Goal: Task Accomplishment & Management: Complete application form

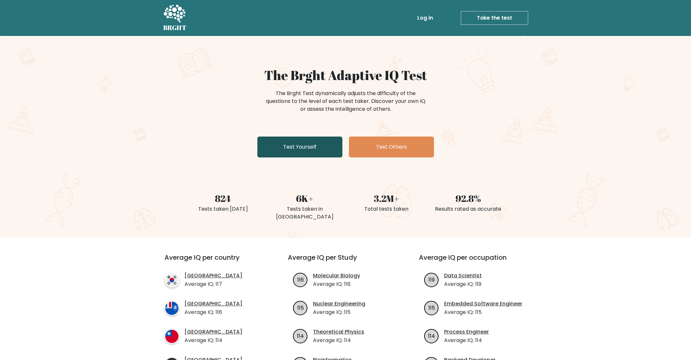
click at [300, 147] on link "Test Yourself" at bounding box center [299, 147] width 85 height 21
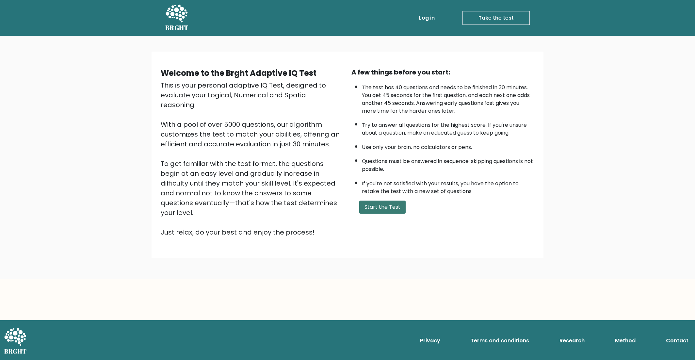
click at [385, 210] on button "Start the Test" at bounding box center [383, 207] width 46 height 13
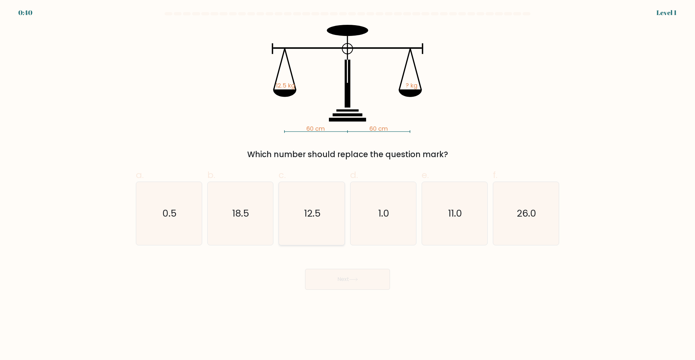
click at [307, 217] on text "12.5" at bounding box center [312, 213] width 17 height 13
click at [348, 184] on input "c. 12.5" at bounding box center [348, 182] width 0 height 4
radio input "true"
click at [332, 281] on button "Next" at bounding box center [347, 279] width 85 height 21
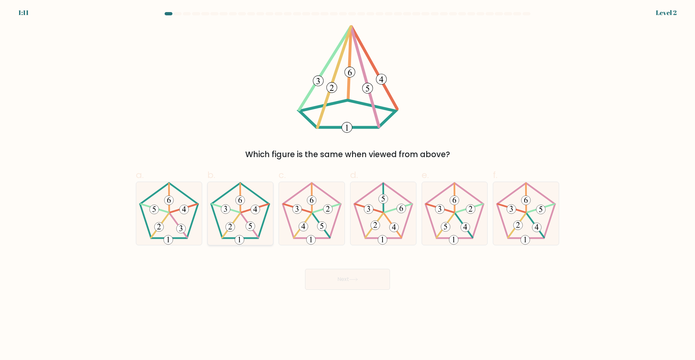
click at [257, 232] on icon at bounding box center [240, 213] width 63 height 63
click at [348, 184] on input "b." at bounding box center [348, 182] width 0 height 4
radio input "true"
click at [338, 283] on button "Next" at bounding box center [347, 279] width 85 height 21
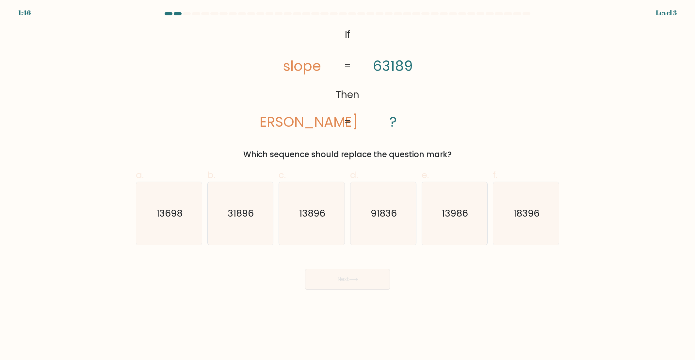
click at [196, 128] on div "@import url('https://fonts.googleapis.com/css?family=Abril+Fatface:400,100,100i…" at bounding box center [347, 93] width 431 height 136
click at [388, 226] on icon "91836" at bounding box center [383, 213] width 63 height 63
click at [348, 184] on input "d. 91836" at bounding box center [348, 182] width 0 height 4
radio input "true"
click at [366, 276] on button "Next" at bounding box center [347, 279] width 85 height 21
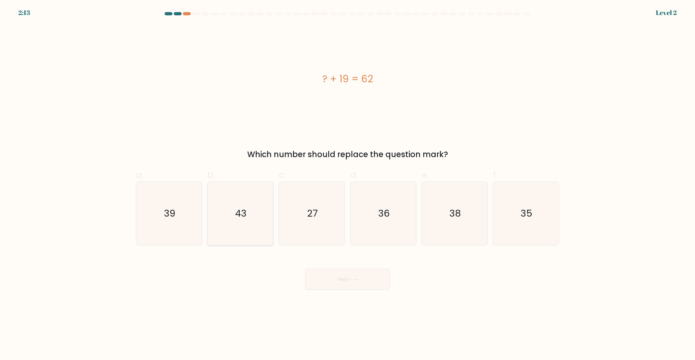
click at [225, 221] on icon "43" at bounding box center [240, 213] width 63 height 63
click at [348, 184] on input "b. 43" at bounding box center [348, 182] width 0 height 4
radio input "true"
click at [339, 278] on button "Next" at bounding box center [347, 279] width 85 height 21
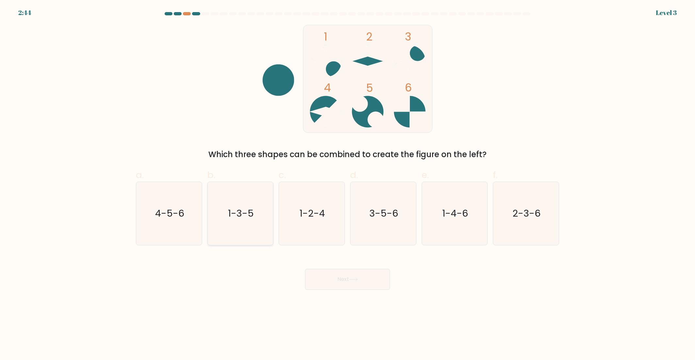
click at [251, 226] on icon "1-3-5" at bounding box center [240, 213] width 63 height 63
click at [348, 184] on input "b. 1-3-5" at bounding box center [348, 182] width 0 height 4
radio input "true"
click at [338, 272] on button "Next" at bounding box center [347, 279] width 85 height 21
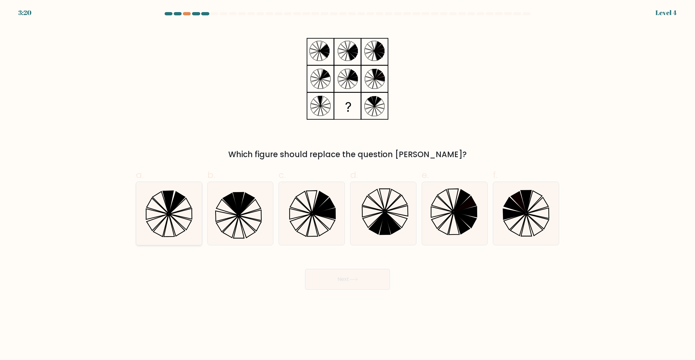
click at [156, 226] on icon at bounding box center [158, 222] width 22 height 16
click at [348, 184] on input "a." at bounding box center [348, 182] width 0 height 4
radio input "true"
click at [347, 284] on button "Next" at bounding box center [347, 279] width 85 height 21
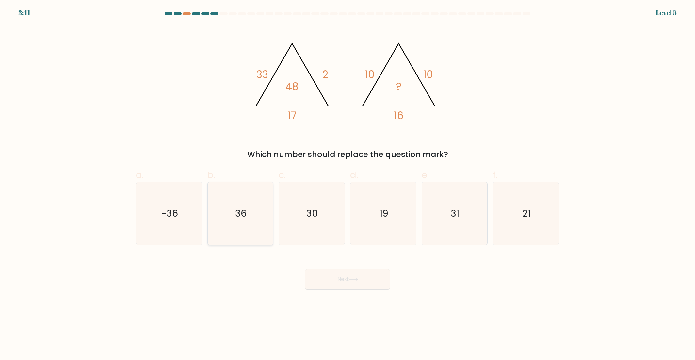
click at [228, 218] on icon "36" at bounding box center [240, 213] width 63 height 63
click at [348, 184] on input "b. 36" at bounding box center [348, 182] width 0 height 4
radio input "true"
click at [383, 275] on button "Next" at bounding box center [347, 279] width 85 height 21
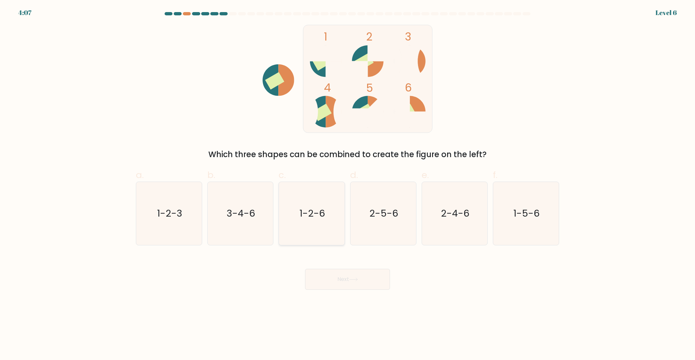
click at [325, 228] on icon "1-2-6" at bounding box center [311, 213] width 63 height 63
click at [348, 184] on input "c. 1-2-6" at bounding box center [348, 182] width 0 height 4
radio input "true"
click at [344, 274] on button "Next" at bounding box center [347, 279] width 85 height 21
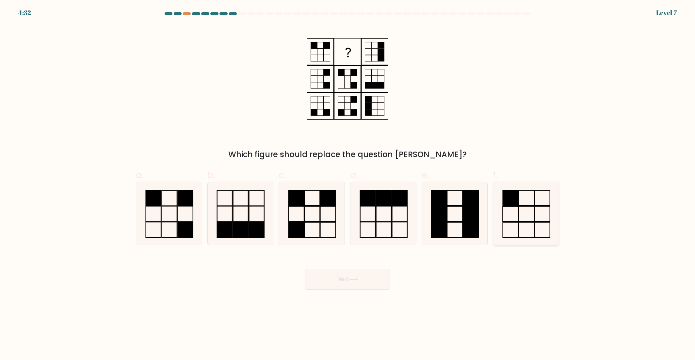
click at [514, 228] on icon at bounding box center [526, 213] width 63 height 63
click at [348, 184] on input "f." at bounding box center [348, 182] width 0 height 4
radio input "true"
click at [390, 276] on button "Next" at bounding box center [347, 279] width 85 height 21
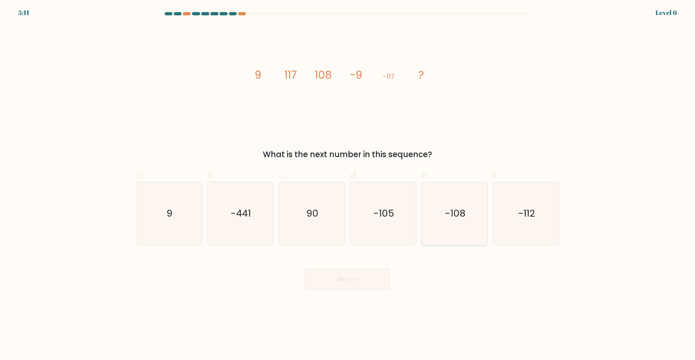
click at [435, 217] on icon "-108" at bounding box center [454, 213] width 63 height 63
click at [348, 184] on input "e. -108" at bounding box center [348, 182] width 0 height 4
radio input "true"
click at [373, 277] on button "Next" at bounding box center [347, 279] width 85 height 21
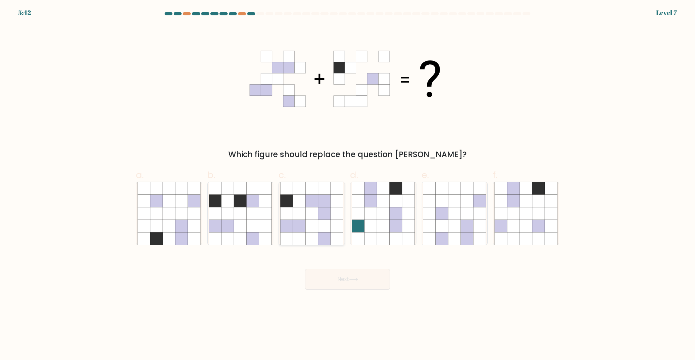
click at [312, 226] on icon at bounding box center [312, 226] width 12 height 12
click at [348, 184] on input "c." at bounding box center [348, 182] width 0 height 4
radio input "true"
click at [360, 285] on button "Next" at bounding box center [347, 279] width 85 height 21
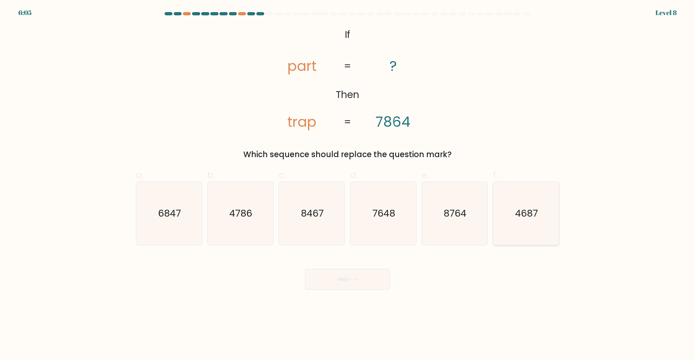
click at [538, 237] on icon "4687" at bounding box center [526, 213] width 63 height 63
click at [348, 184] on input "f. 4687" at bounding box center [348, 182] width 0 height 4
radio input "true"
click at [360, 288] on button "Next" at bounding box center [347, 279] width 85 height 21
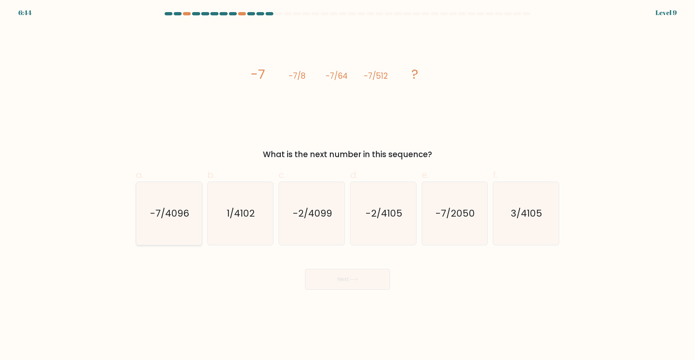
click at [184, 229] on icon "-7/4096" at bounding box center [169, 213] width 63 height 63
click at [348, 184] on input "a. -7/4096" at bounding box center [348, 182] width 0 height 4
radio input "true"
click at [379, 291] on body "6:43 Level 9" at bounding box center [347, 180] width 695 height 360
click at [373, 284] on button "Next" at bounding box center [347, 279] width 85 height 21
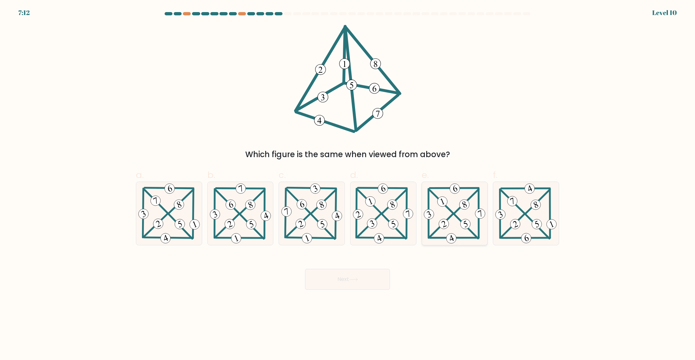
click at [464, 238] on 598 at bounding box center [454, 238] width 49 height 0
click at [348, 184] on input "e." at bounding box center [348, 182] width 0 height 4
radio input "true"
click at [370, 287] on button "Next" at bounding box center [347, 279] width 85 height 21
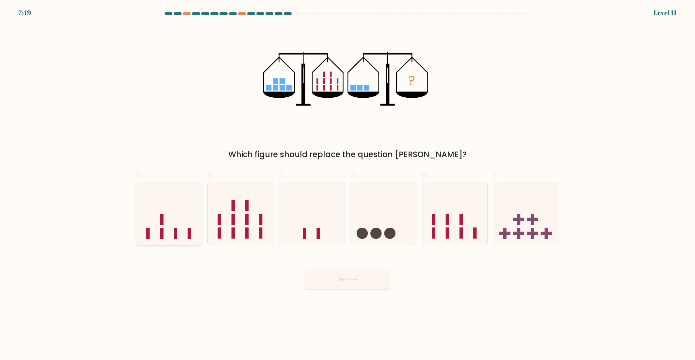
click at [186, 227] on icon at bounding box center [169, 213] width 66 height 54
click at [348, 184] on input "a." at bounding box center [348, 182] width 0 height 4
radio input "true"
click at [345, 287] on button "Next" at bounding box center [347, 279] width 85 height 21
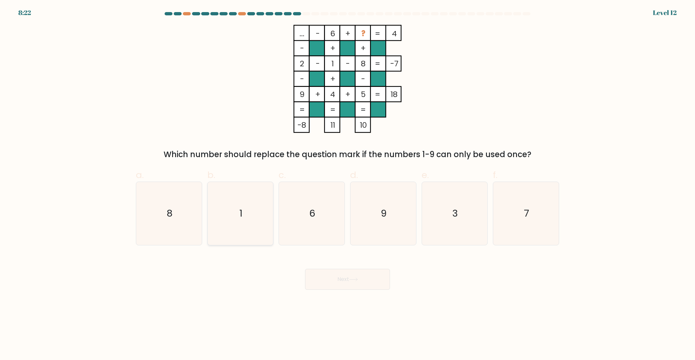
click at [231, 215] on icon "1" at bounding box center [240, 213] width 63 height 63
click at [348, 184] on input "b. 1" at bounding box center [348, 182] width 0 height 4
radio input "true"
click at [534, 218] on icon "7" at bounding box center [526, 213] width 63 height 63
click at [348, 184] on input "f. 7" at bounding box center [348, 182] width 0 height 4
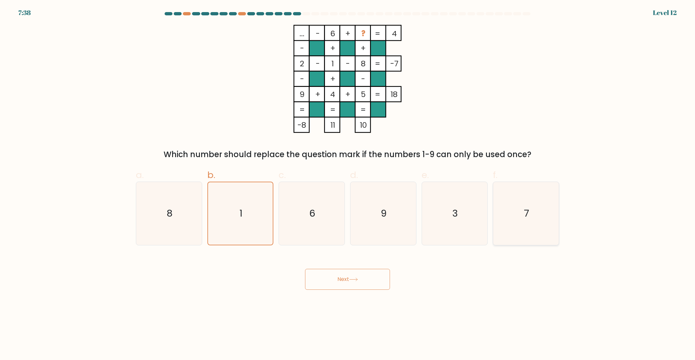
radio input "true"
click at [376, 280] on button "Next" at bounding box center [347, 279] width 85 height 21
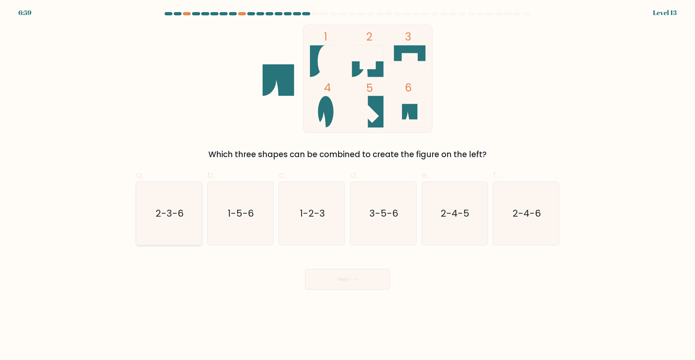
click at [182, 226] on icon "2-3-6" at bounding box center [169, 213] width 63 height 63
click at [348, 184] on input "a. 2-3-6" at bounding box center [348, 182] width 0 height 4
radio input "true"
click at [330, 277] on button "Next" at bounding box center [347, 279] width 85 height 21
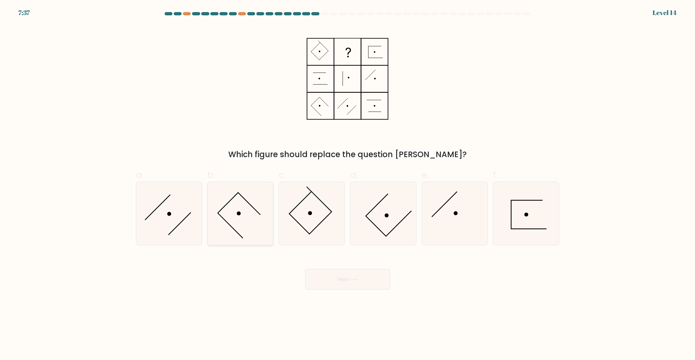
click at [232, 224] on icon at bounding box center [240, 213] width 63 height 63
click at [348, 184] on input "b." at bounding box center [348, 182] width 0 height 4
radio input "true"
click at [362, 274] on button "Next" at bounding box center [347, 279] width 85 height 21
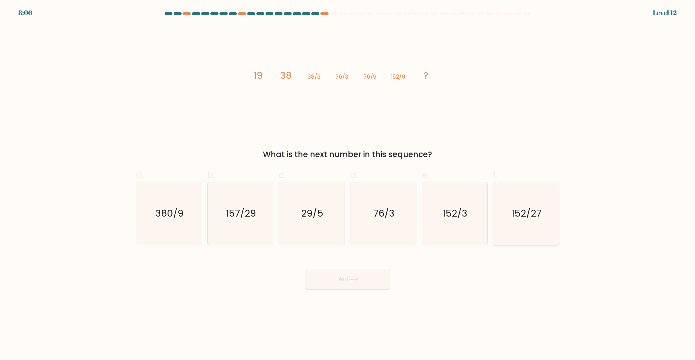
click at [524, 220] on icon "152/27" at bounding box center [526, 213] width 63 height 63
click at [348, 184] on input "f. 152/27" at bounding box center [348, 182] width 0 height 4
radio input "true"
click at [382, 282] on button "Next" at bounding box center [347, 279] width 85 height 21
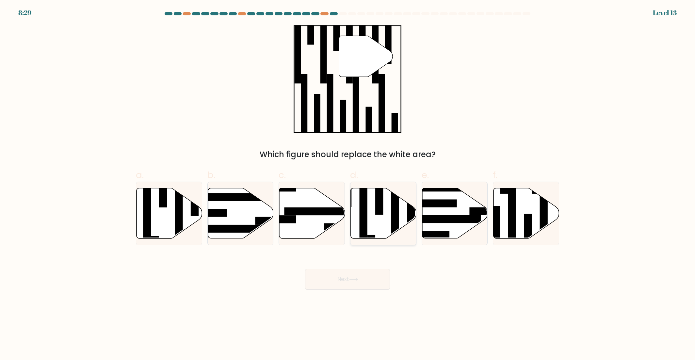
click at [381, 214] on rect at bounding box center [380, 195] width 8 height 40
click at [348, 184] on input "d." at bounding box center [348, 182] width 0 height 4
radio input "true"
click at [368, 280] on button "Next" at bounding box center [347, 279] width 85 height 21
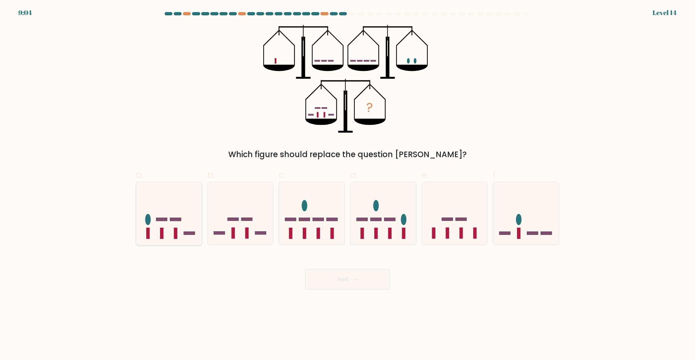
click at [174, 215] on icon at bounding box center [169, 213] width 66 height 54
click at [348, 184] on input "a." at bounding box center [348, 182] width 0 height 4
radio input "true"
click at [350, 277] on button "Next" at bounding box center [347, 279] width 85 height 21
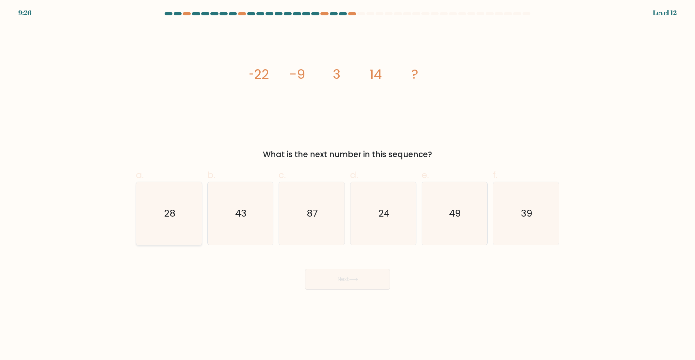
click at [197, 202] on icon "28" at bounding box center [169, 213] width 63 height 63
click at [348, 184] on input "a. 28" at bounding box center [348, 182] width 0 height 4
radio input "true"
click at [353, 279] on icon at bounding box center [354, 279] width 8 height 3
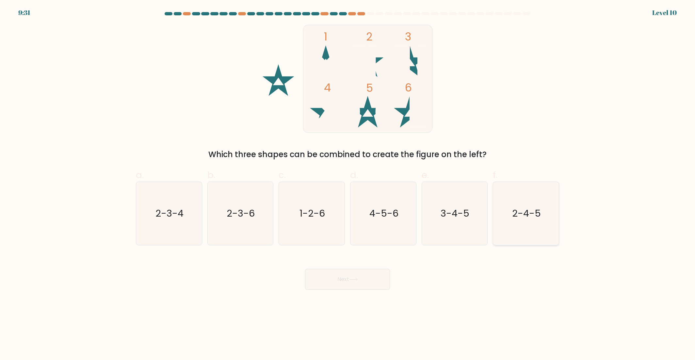
click at [509, 223] on icon "2-4-5" at bounding box center [526, 213] width 63 height 63
click at [348, 184] on input "f. 2-4-5" at bounding box center [348, 182] width 0 height 4
radio input "true"
click at [378, 274] on button "Next" at bounding box center [347, 279] width 85 height 21
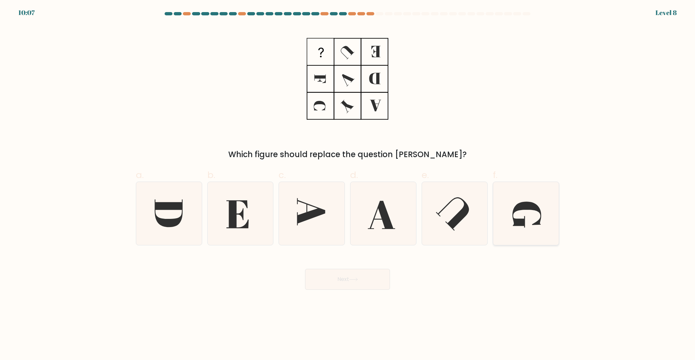
click at [505, 226] on icon at bounding box center [526, 213] width 63 height 63
click at [348, 184] on input "f." at bounding box center [348, 182] width 0 height 4
radio input "true"
click at [369, 283] on button "Next" at bounding box center [347, 279] width 85 height 21
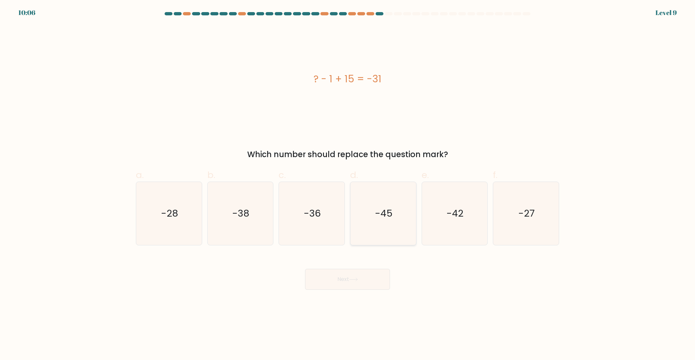
click at [381, 214] on text "-45" at bounding box center [384, 213] width 18 height 13
click at [348, 184] on input "d. -45" at bounding box center [348, 182] width 0 height 4
radio input "true"
click at [360, 287] on button "Next" at bounding box center [347, 279] width 85 height 21
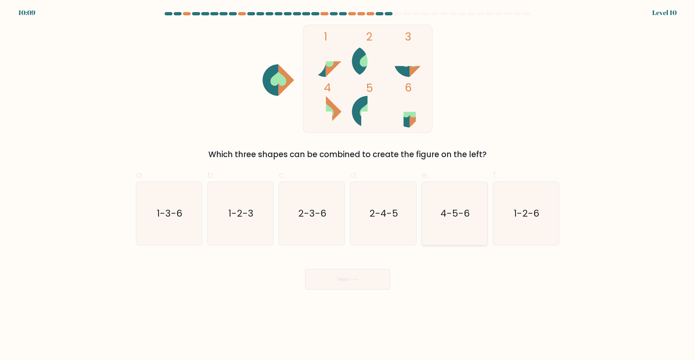
click at [451, 212] on text "4-5-6" at bounding box center [455, 213] width 29 height 13
click at [348, 184] on input "e. 4-5-6" at bounding box center [348, 182] width 0 height 4
radio input "true"
click at [378, 283] on button "Next" at bounding box center [347, 279] width 85 height 21
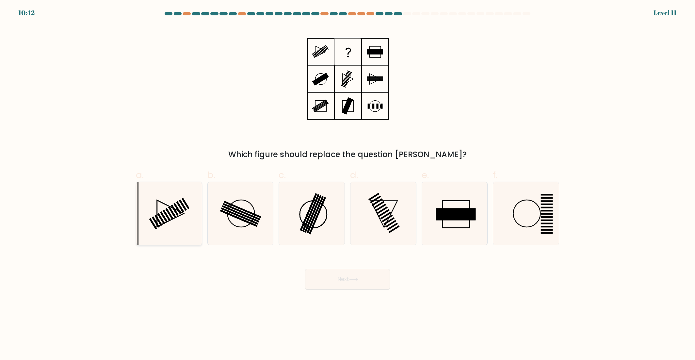
click at [173, 230] on icon at bounding box center [169, 213] width 63 height 63
click at [348, 184] on input "a." at bounding box center [348, 182] width 0 height 4
radio input "true"
click at [360, 288] on button "Next" at bounding box center [347, 279] width 85 height 21
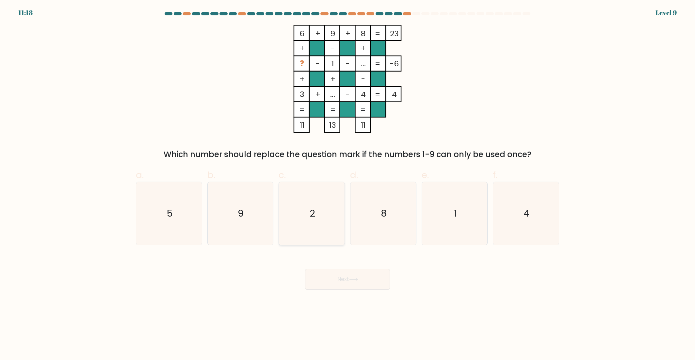
click at [286, 227] on icon "2" at bounding box center [311, 213] width 63 height 63
click at [348, 184] on input "c. 2" at bounding box center [348, 182] width 0 height 4
radio input "true"
click at [353, 279] on icon at bounding box center [354, 279] width 8 height 3
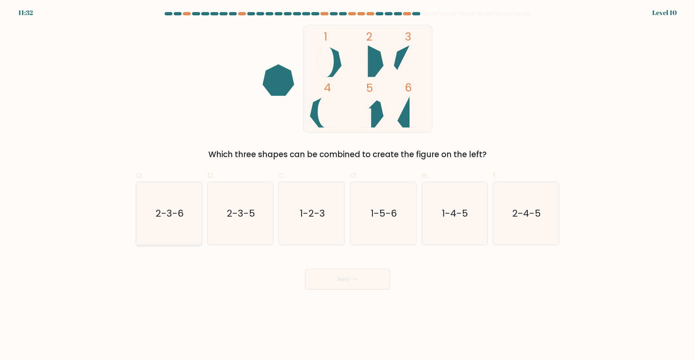
click at [164, 227] on icon "2-3-6" at bounding box center [169, 213] width 63 height 63
click at [348, 184] on input "a. 2-3-6" at bounding box center [348, 182] width 0 height 4
radio input "true"
click at [350, 282] on button "Next" at bounding box center [347, 279] width 85 height 21
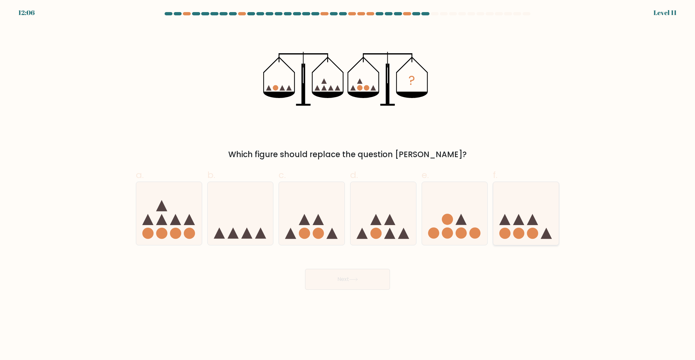
click at [516, 228] on icon at bounding box center [527, 213] width 66 height 54
click at [348, 184] on input "f." at bounding box center [348, 182] width 0 height 4
radio input "true"
click at [384, 276] on button "Next" at bounding box center [347, 279] width 85 height 21
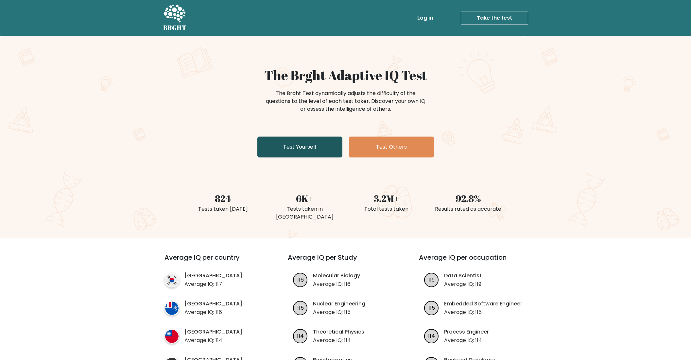
click at [293, 146] on link "Test Yourself" at bounding box center [299, 147] width 85 height 21
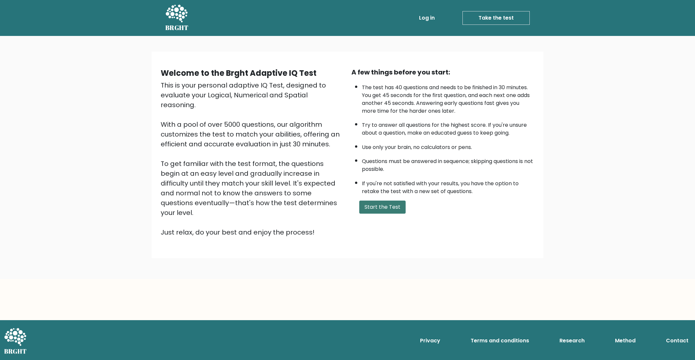
click at [376, 206] on button "Start the Test" at bounding box center [383, 207] width 46 height 13
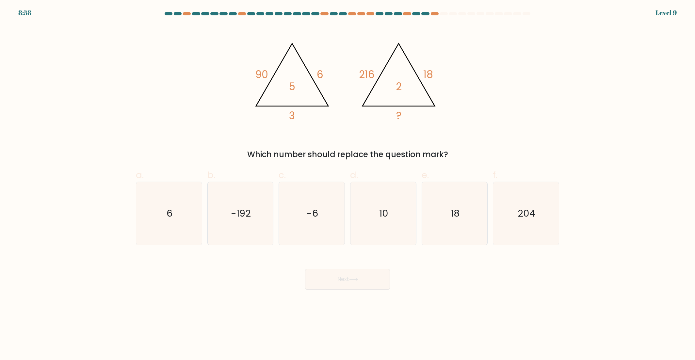
click at [96, 204] on form at bounding box center [347, 151] width 695 height 278
click at [165, 215] on icon "6" at bounding box center [169, 213] width 63 height 63
click at [348, 184] on input "a. 6" at bounding box center [348, 182] width 0 height 4
radio input "true"
click at [339, 277] on button "Next" at bounding box center [347, 279] width 85 height 21
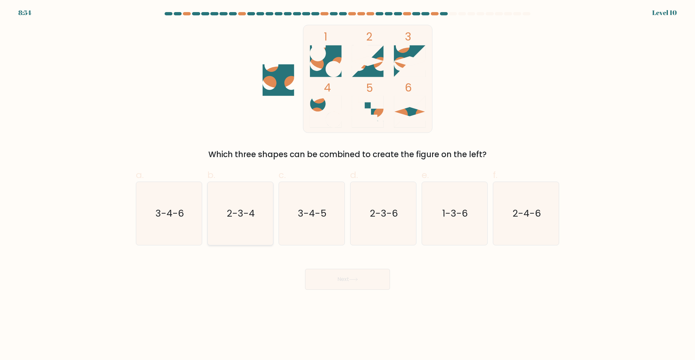
click at [252, 225] on icon "2-3-4" at bounding box center [240, 213] width 63 height 63
click at [348, 184] on input "b. 2-3-4" at bounding box center [348, 182] width 0 height 4
radio input "true"
click at [356, 285] on button "Next" at bounding box center [347, 279] width 85 height 21
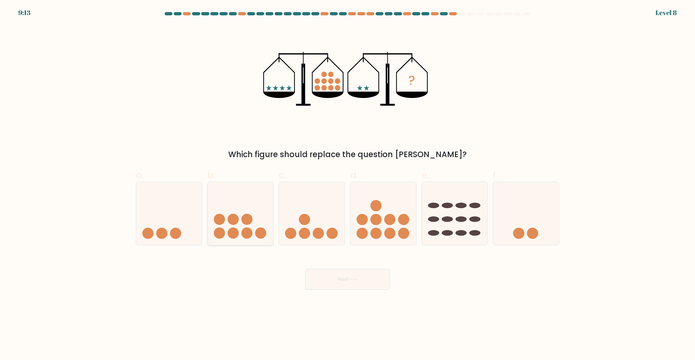
click at [233, 227] on icon at bounding box center [241, 213] width 66 height 54
click at [348, 184] on input "b." at bounding box center [348, 182] width 0 height 4
radio input "true"
click at [349, 280] on button "Next" at bounding box center [347, 279] width 85 height 21
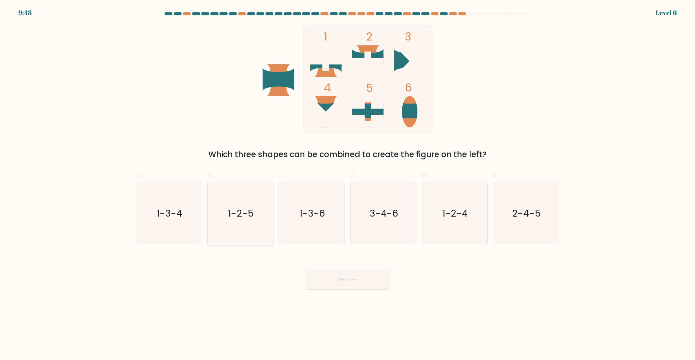
drag, startPoint x: 280, startPoint y: 176, endPoint x: 269, endPoint y: 186, distance: 14.6
click at [280, 176] on span "c." at bounding box center [282, 175] width 7 height 13
click at [348, 180] on input "c. 1-3-6" at bounding box center [348, 182] width 0 height 4
radio input "true"
click at [250, 202] on icon "1-2-5" at bounding box center [240, 213] width 63 height 63
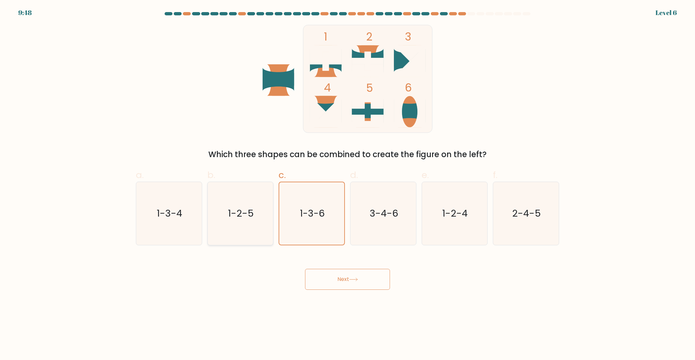
click at [348, 184] on input "b. 1-2-5" at bounding box center [348, 182] width 0 height 4
radio input "true"
click at [364, 285] on button "Next" at bounding box center [347, 279] width 85 height 21
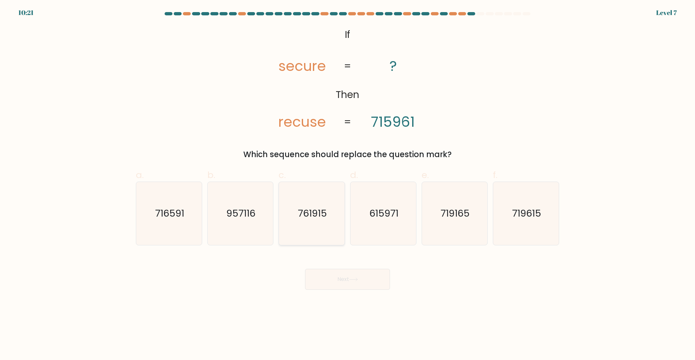
click at [318, 223] on icon "761915" at bounding box center [311, 213] width 63 height 63
click at [348, 184] on input "c. 761915" at bounding box center [348, 182] width 0 height 4
radio input "true"
click at [341, 277] on button "Next" at bounding box center [347, 279] width 85 height 21
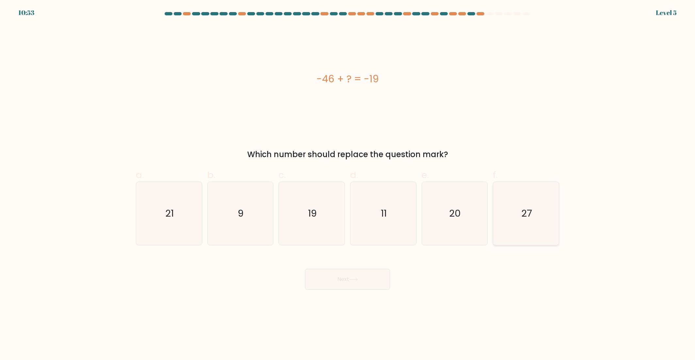
click at [527, 229] on icon "27" at bounding box center [526, 213] width 63 height 63
click at [348, 184] on input "f. 27" at bounding box center [348, 182] width 0 height 4
radio input "true"
click at [376, 292] on body "10:52 Level 5 9" at bounding box center [347, 180] width 695 height 360
click at [375, 282] on button "Next" at bounding box center [347, 279] width 85 height 21
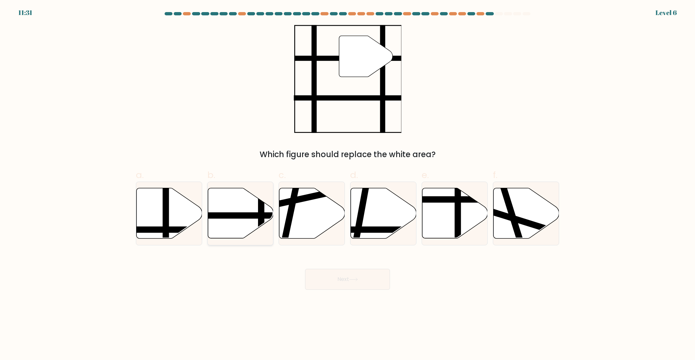
click at [241, 221] on icon at bounding box center [241, 213] width 66 height 50
click at [348, 184] on input "b." at bounding box center [348, 182] width 0 height 4
radio input "true"
click at [377, 270] on button "Next" at bounding box center [347, 279] width 85 height 21
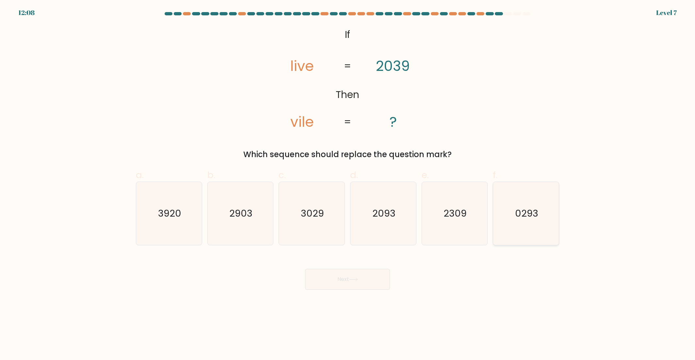
click at [504, 234] on icon "0293" at bounding box center [526, 213] width 63 height 63
click at [348, 184] on input "f. 0293" at bounding box center [348, 182] width 0 height 4
radio input "true"
click at [381, 281] on button "Next" at bounding box center [347, 279] width 85 height 21
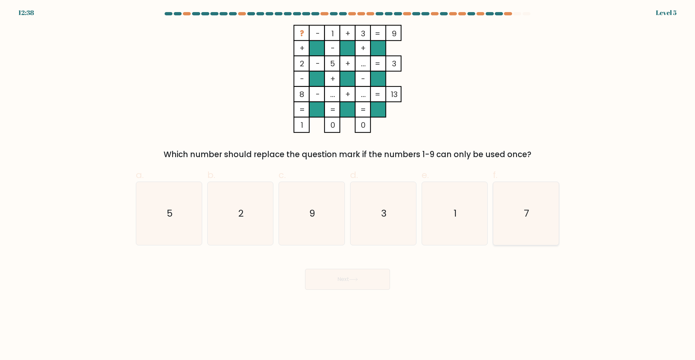
click at [514, 229] on icon "7" at bounding box center [526, 213] width 63 height 63
click at [348, 184] on input "f. 7" at bounding box center [348, 182] width 0 height 4
radio input "true"
click at [369, 283] on button "Next" at bounding box center [347, 279] width 85 height 21
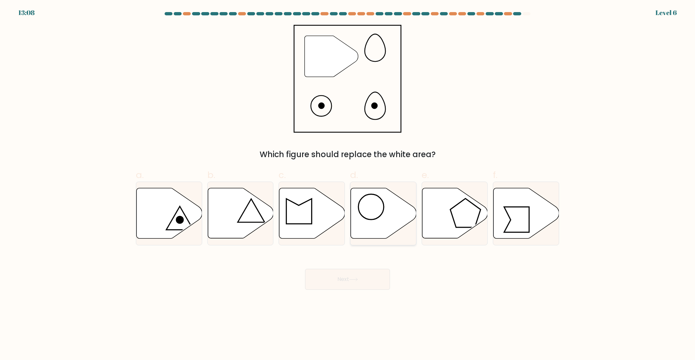
click at [373, 222] on icon at bounding box center [384, 213] width 66 height 50
click at [348, 184] on input "d." at bounding box center [348, 182] width 0 height 4
radio input "true"
click at [372, 274] on button "Next" at bounding box center [347, 279] width 85 height 21
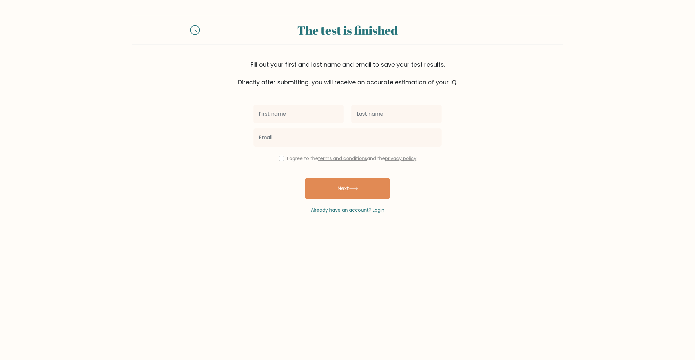
click at [320, 115] on input "text" at bounding box center [299, 114] width 90 height 18
type input "[PERSON_NAME]"
click at [365, 117] on input "text" at bounding box center [397, 114] width 90 height 18
type input "BOHUMEL"
click at [384, 137] on input "email" at bounding box center [348, 137] width 188 height 18
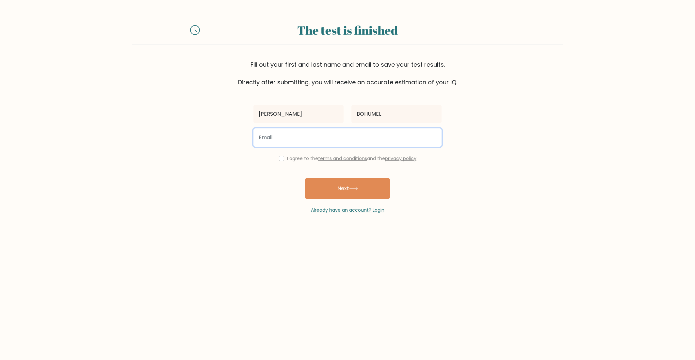
type input "[EMAIL_ADDRESS][DOMAIN_NAME]"
click at [304, 159] on label "I agree to the terms and conditions and the privacy policy" at bounding box center [351, 158] width 129 height 7
click at [276, 159] on div "I agree to the terms and conditions and the privacy policy" at bounding box center [348, 159] width 196 height 8
click at [283, 160] on div "I agree to the terms and conditions and the privacy policy" at bounding box center [348, 159] width 196 height 8
click at [278, 155] on div "I agree to the terms and conditions and the privacy policy" at bounding box center [348, 159] width 196 height 8
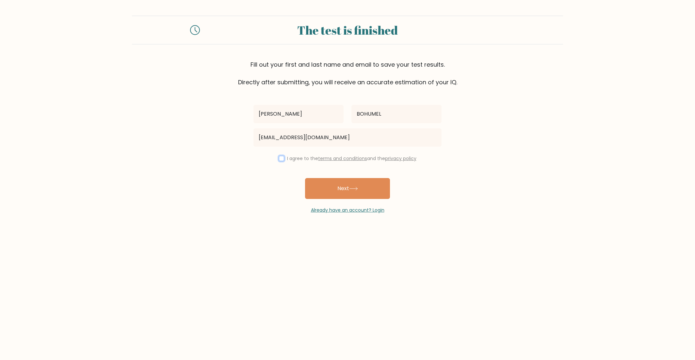
click at [282, 158] on input "checkbox" at bounding box center [281, 158] width 5 height 5
checkbox input "true"
click at [326, 191] on button "Next" at bounding box center [347, 188] width 85 height 21
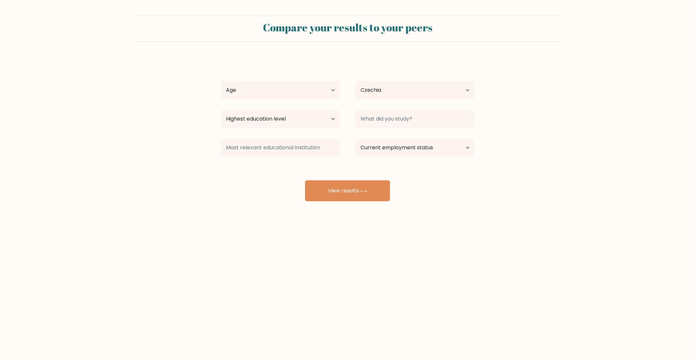
select select "CZ"
click at [335, 91] on select "Age Under 18 years old 18-24 years old 25-34 years old 35-44 years old 45-54 ye…" at bounding box center [280, 90] width 119 height 18
select select "35_44"
click at [221, 81] on select "Age Under 18 years old 18-24 years old 25-34 years old 35-44 years old 45-54 ye…" at bounding box center [280, 90] width 119 height 18
click at [294, 127] on select "Highest education level No schooling Primary Lower Secondary Upper Secondary Oc…" at bounding box center [280, 119] width 119 height 18
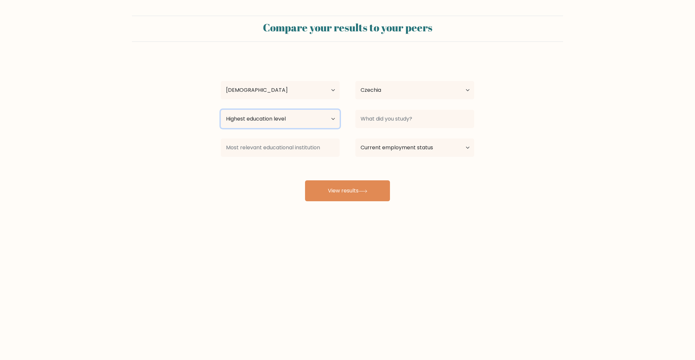
select select "upper_secondary"
click at [221, 110] on select "Highest education level No schooling Primary Lower Secondary Upper Secondary Oc…" at bounding box center [280, 119] width 119 height 18
click at [275, 168] on div "ŠTEFAN BOHUMEL Age Under 18 years old 18-24 years old 25-34 years old 35-44 yea…" at bounding box center [347, 130] width 261 height 144
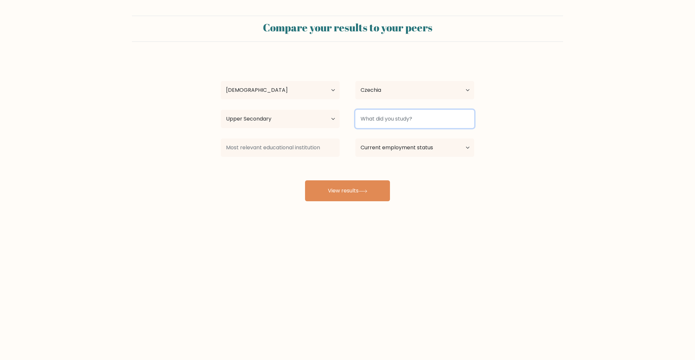
click at [386, 122] on input at bounding box center [415, 119] width 119 height 18
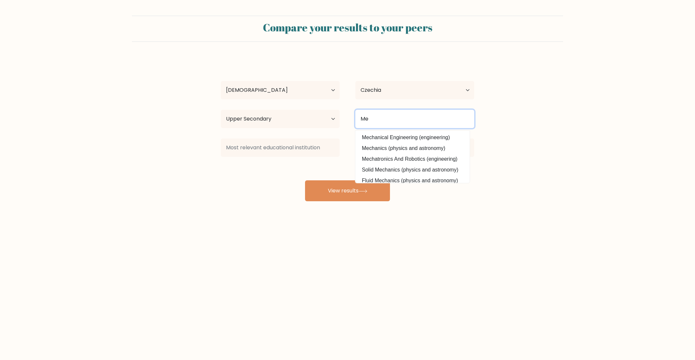
type input "M"
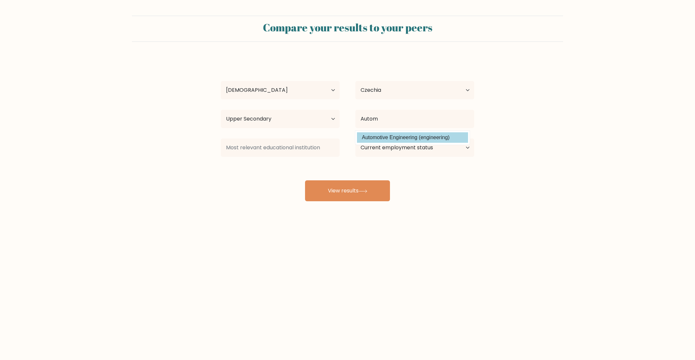
click at [410, 135] on option "Automotive Engineering (engineering)" at bounding box center [412, 137] width 111 height 10
type input "Automotive Engineering"
drag, startPoint x: 297, startPoint y: 137, endPoint x: 298, endPoint y: 144, distance: 7.6
click at [296, 140] on div at bounding box center [280, 148] width 135 height 24
click at [274, 174] on div "ŠTEFAN BOHUMEL Age Under 18 years old 18-24 years old 25-34 years old 35-44 yea…" at bounding box center [347, 130] width 261 height 144
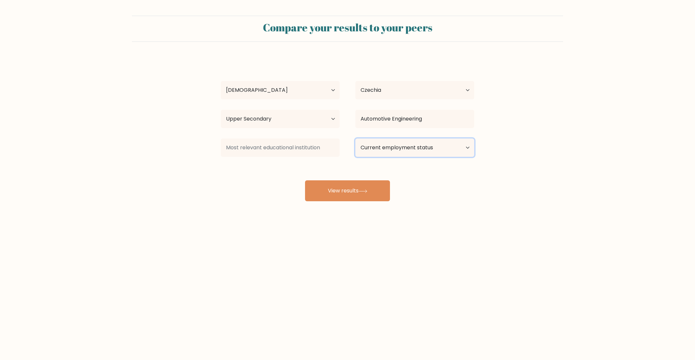
click at [415, 153] on select "Current employment status Employed Student Retired Other / prefer not to answer" at bounding box center [415, 148] width 119 height 18
click at [356, 139] on select "Current employment status Employed Student Retired Other / prefer not to answer" at bounding box center [415, 148] width 119 height 18
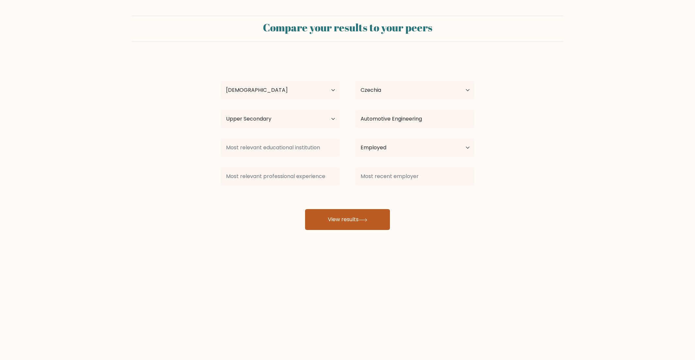
click at [364, 219] on icon at bounding box center [363, 220] width 9 height 4
click at [394, 150] on select "Current employment status Employed Student Retired Other / prefer not to answer" at bounding box center [415, 148] width 119 height 18
select select "other"
click at [356, 139] on select "Current employment status Employed Student Retired Other / prefer not to answer" at bounding box center [415, 148] width 119 height 18
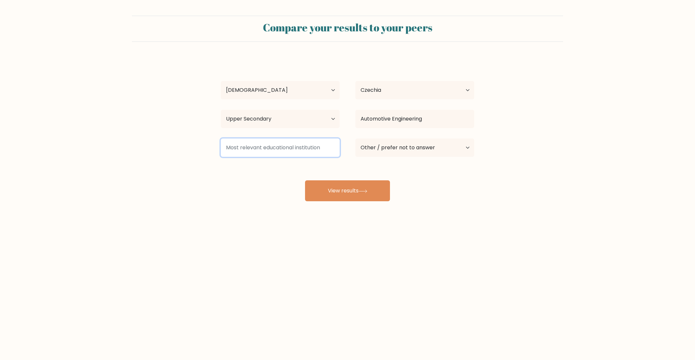
click at [307, 148] on input at bounding box center [280, 148] width 119 height 18
click at [277, 167] on div "ŠTEFAN BOHUMEL Age Under 18 years old 18-24 years old 25-34 years old 35-44 yea…" at bounding box center [347, 130] width 261 height 144
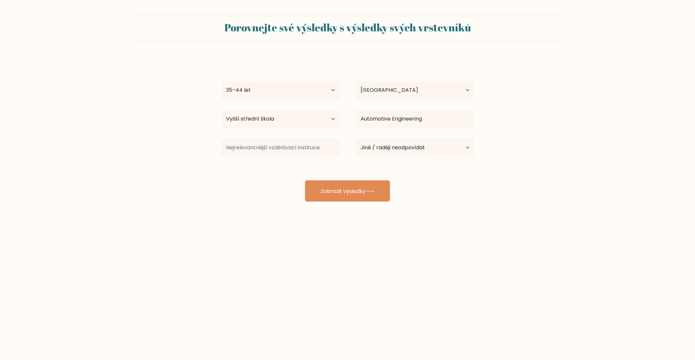
click at [241, 192] on div "ŠTEFAN BOHUMEL Stáří mladší 18 let 18–24 let 25–34 let 35–44 let 45–54 let 55–6…" at bounding box center [347, 130] width 261 height 144
click at [270, 119] on select "Nejvyšší úroveň vzdělání Žádná školní docházka Primární Nižší střední škola Vyš…" at bounding box center [280, 119] width 119 height 18
select select "lower_secondary"
click at [221, 110] on select "Nejvyšší úroveň vzdělání Žádná školní docházka Primární Nižší střední škola Vyš…" at bounding box center [280, 119] width 119 height 18
click at [264, 172] on div "ŠTEFAN BOHUMEL Stáří mladší 18 let 18–24 let 25–34 let 35–44 let 45–54 let 55–6…" at bounding box center [347, 130] width 261 height 144
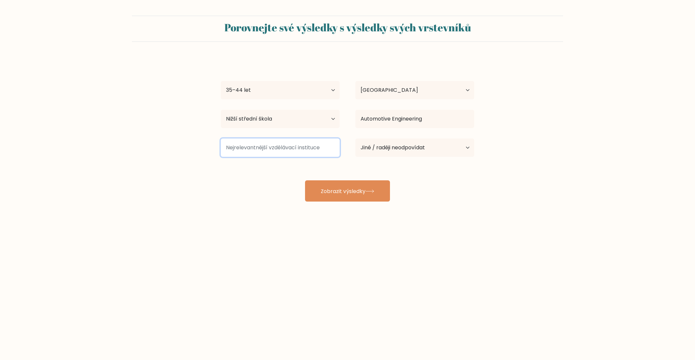
click at [259, 151] on input at bounding box center [280, 148] width 119 height 18
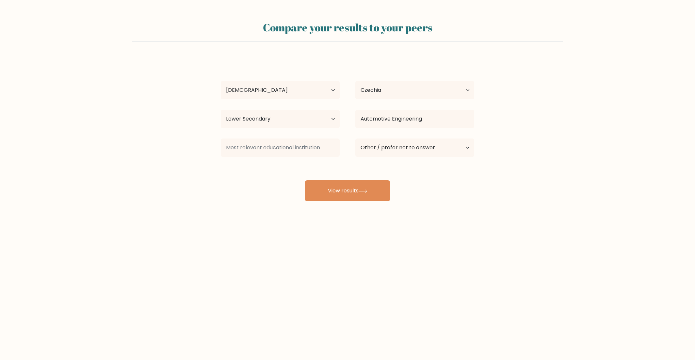
click at [167, 106] on form "Compare your results to your peers ŠTEFAN BOHUMEL Age Under 18 years old 18-24 …" at bounding box center [347, 109] width 695 height 186
click at [271, 146] on input at bounding box center [280, 148] width 119 height 18
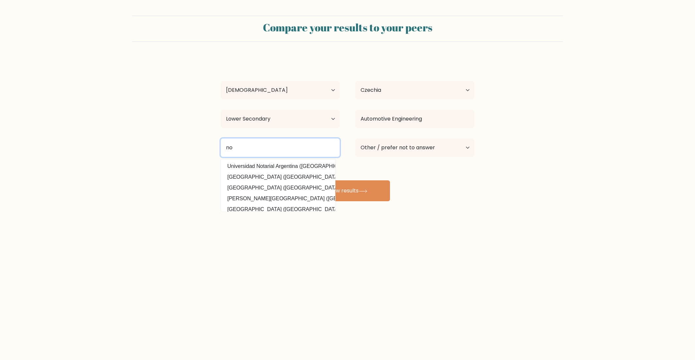
type input "n"
type input "Not answer"
click at [525, 209] on div "Compare your results to your peers ŠTEFAN BOHUMEL Age Under 18 years old 18-24 …" at bounding box center [347, 124] width 695 height 248
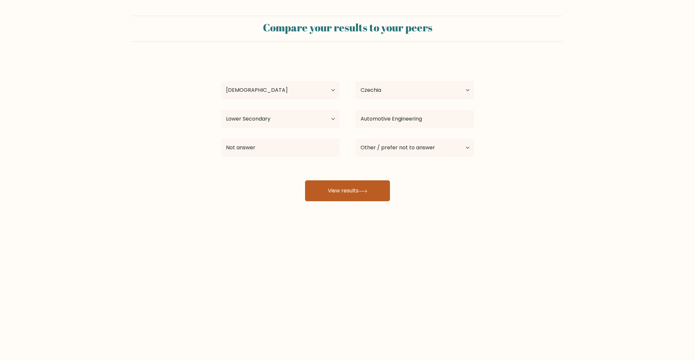
click at [376, 186] on button "View results" at bounding box center [347, 190] width 85 height 21
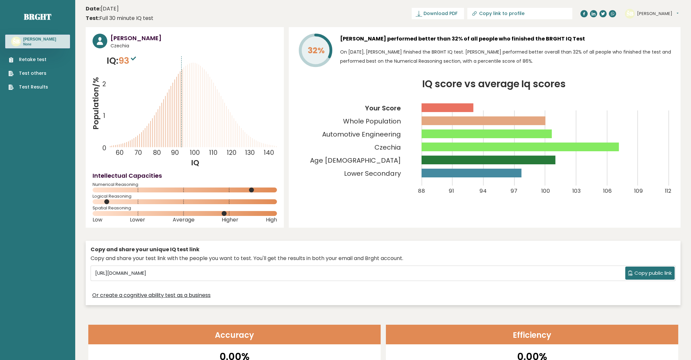
drag, startPoint x: 271, startPoint y: 304, endPoint x: 264, endPoint y: 177, distance: 127.3
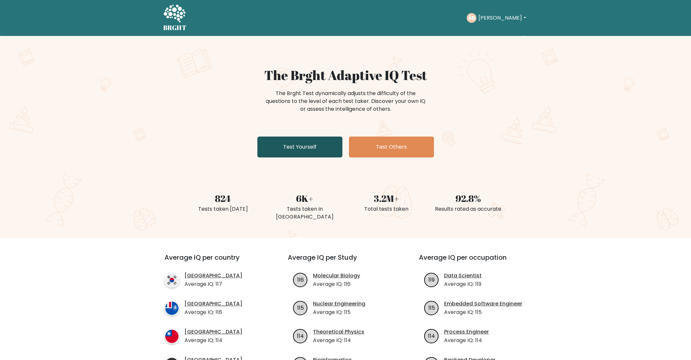
click at [313, 143] on link "Test Yourself" at bounding box center [299, 147] width 85 height 21
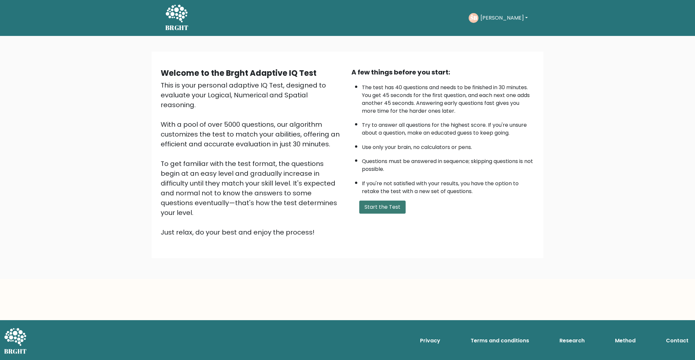
click at [385, 206] on button "Start the Test" at bounding box center [383, 207] width 46 height 13
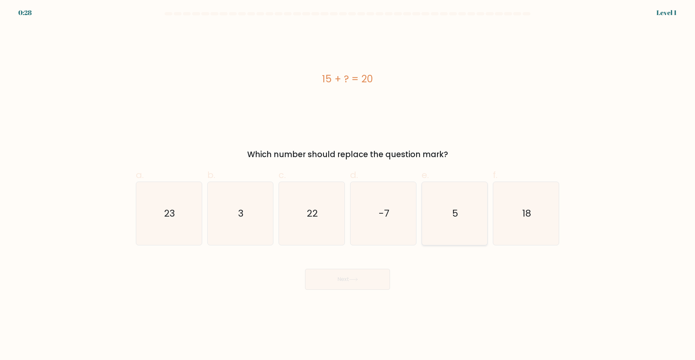
click at [459, 210] on icon "5" at bounding box center [454, 213] width 63 height 63
click at [348, 184] on input "e. 5" at bounding box center [348, 182] width 0 height 4
radio input "true"
click at [366, 281] on button "Next" at bounding box center [347, 279] width 85 height 21
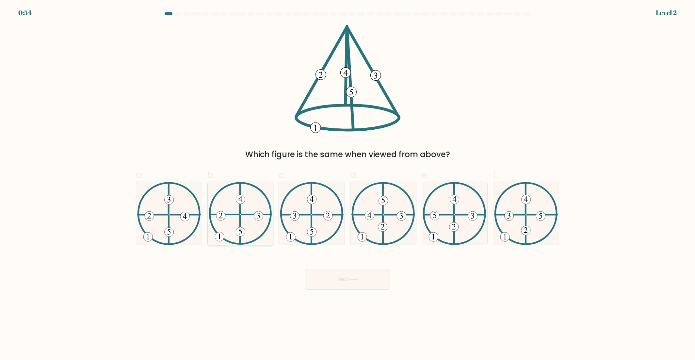
click at [231, 228] on icon at bounding box center [241, 213] width 64 height 63
click at [348, 184] on input "b." at bounding box center [348, 182] width 0 height 4
radio input "true"
click at [357, 286] on button "Next" at bounding box center [347, 279] width 85 height 21
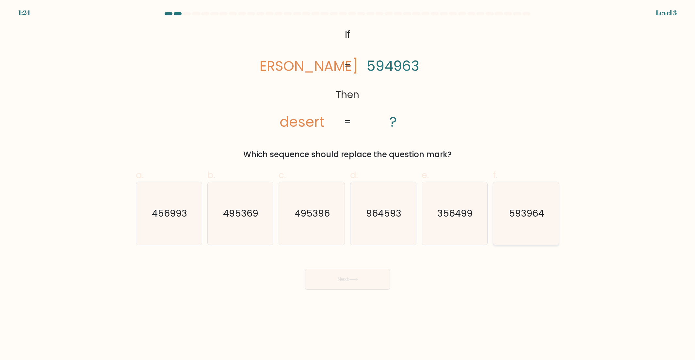
click at [516, 211] on text "593964" at bounding box center [527, 213] width 35 height 13
click at [348, 184] on input "f. 593964" at bounding box center [348, 182] width 0 height 4
radio input "true"
click at [363, 285] on button "Next" at bounding box center [347, 279] width 85 height 21
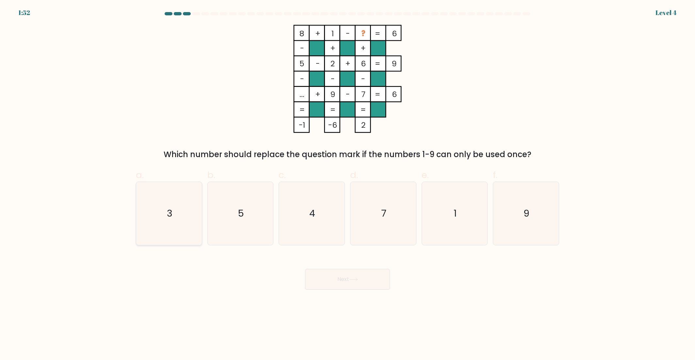
click at [182, 221] on icon "3" at bounding box center [169, 213] width 63 height 63
click at [348, 184] on input "a. 3" at bounding box center [348, 182] width 0 height 4
radio input "true"
click at [339, 283] on button "Next" at bounding box center [347, 279] width 85 height 21
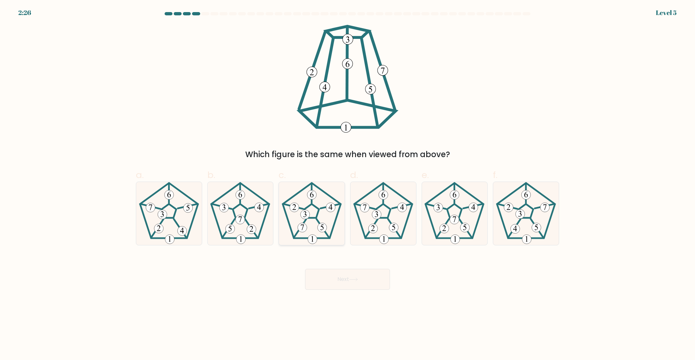
click at [308, 226] on icon at bounding box center [311, 213] width 63 height 63
click at [348, 184] on input "c." at bounding box center [348, 182] width 0 height 4
radio input "true"
click at [330, 278] on button "Next" at bounding box center [347, 279] width 85 height 21
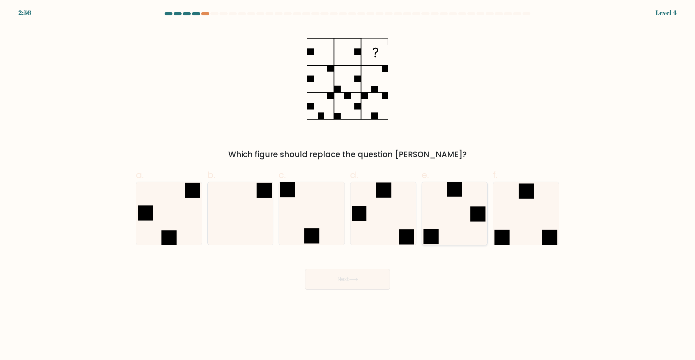
click at [447, 200] on icon at bounding box center [454, 213] width 63 height 63
click at [348, 184] on input "e." at bounding box center [348, 182] width 0 height 4
radio input "true"
click at [373, 278] on button "Next" at bounding box center [347, 279] width 85 height 21
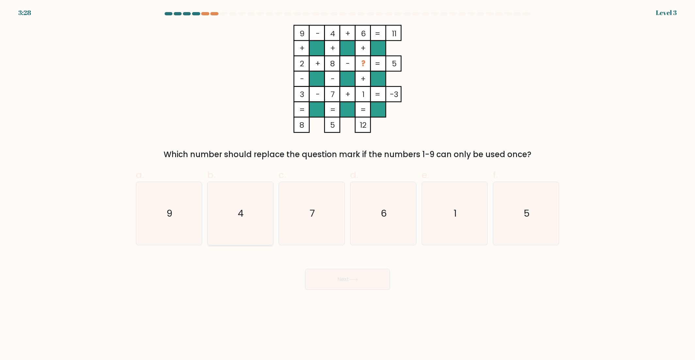
click at [247, 214] on icon "4" at bounding box center [240, 213] width 63 height 63
click at [348, 184] on input "b. 4" at bounding box center [348, 182] width 0 height 4
radio input "true"
click at [330, 279] on button "Next" at bounding box center [347, 279] width 85 height 21
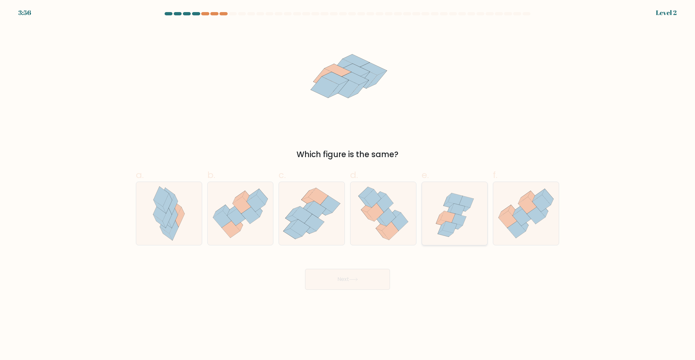
click at [453, 221] on icon at bounding box center [459, 220] width 14 height 12
click at [348, 184] on input "e." at bounding box center [348, 182] width 0 height 4
radio input "true"
click at [382, 279] on button "Next" at bounding box center [347, 279] width 85 height 21
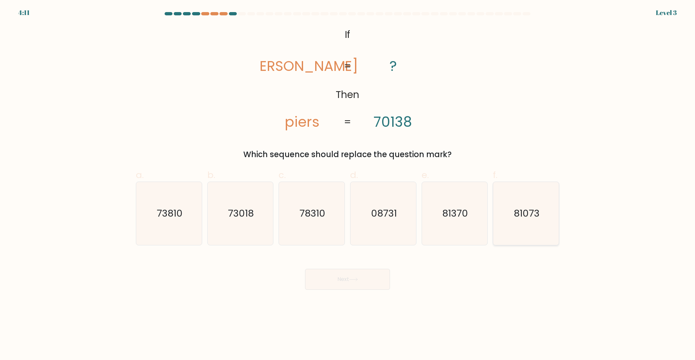
click at [533, 226] on icon "81073" at bounding box center [526, 213] width 63 height 63
click at [348, 184] on input "f. 81073" at bounding box center [348, 182] width 0 height 4
radio input "true"
click at [356, 276] on button "Next" at bounding box center [347, 279] width 85 height 21
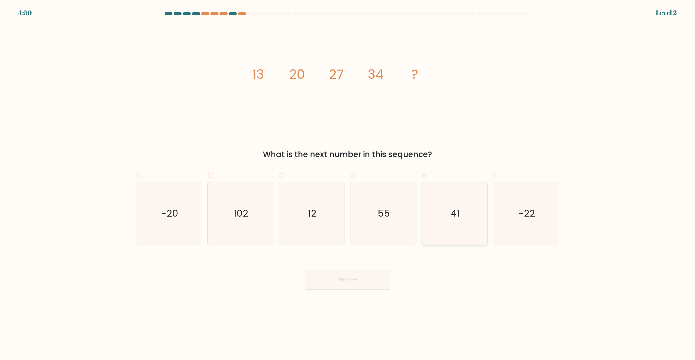
click at [478, 214] on icon "41" at bounding box center [454, 213] width 63 height 63
click at [348, 184] on input "e. 41" at bounding box center [348, 182] width 0 height 4
radio input "true"
click at [377, 278] on button "Next" at bounding box center [347, 279] width 85 height 21
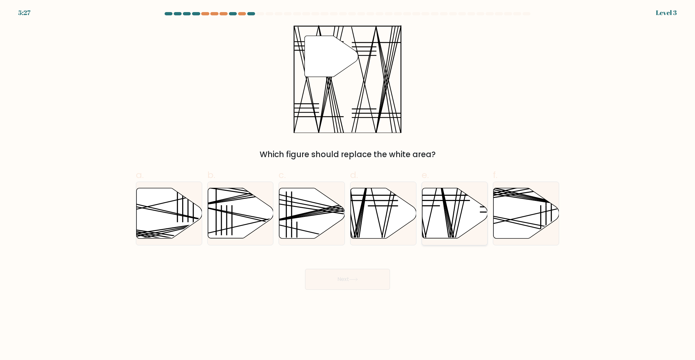
click at [431, 211] on line at bounding box center [425, 241] width 30 height 131
click at [348, 184] on input "e." at bounding box center [348, 182] width 0 height 4
radio input "true"
click at [377, 281] on button "Next" at bounding box center [347, 279] width 85 height 21
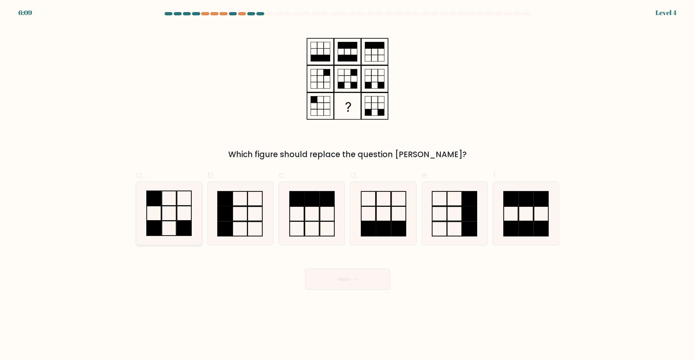
click at [175, 232] on icon at bounding box center [169, 213] width 63 height 63
click at [348, 184] on input "a." at bounding box center [348, 182] width 0 height 4
radio input "true"
click at [372, 282] on button "Next" at bounding box center [347, 279] width 85 height 21
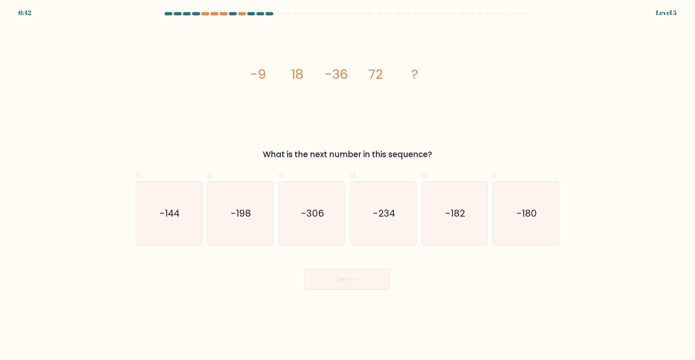
click at [179, 79] on div "image/svg+xml -9 18 -36 72 ? What is the next number in this sequence?" at bounding box center [347, 93] width 431 height 136
click at [151, 205] on icon "-144" at bounding box center [169, 213] width 63 height 63
click at [348, 184] on input "a. -144" at bounding box center [348, 182] width 0 height 4
radio input "true"
click at [368, 285] on button "Next" at bounding box center [347, 279] width 85 height 21
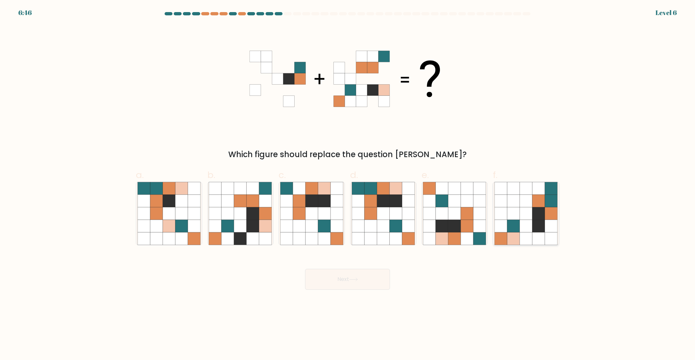
click at [543, 214] on icon at bounding box center [539, 213] width 12 height 12
click at [348, 184] on input "f." at bounding box center [348, 182] width 0 height 4
radio input "true"
click at [375, 278] on button "Next" at bounding box center [347, 279] width 85 height 21
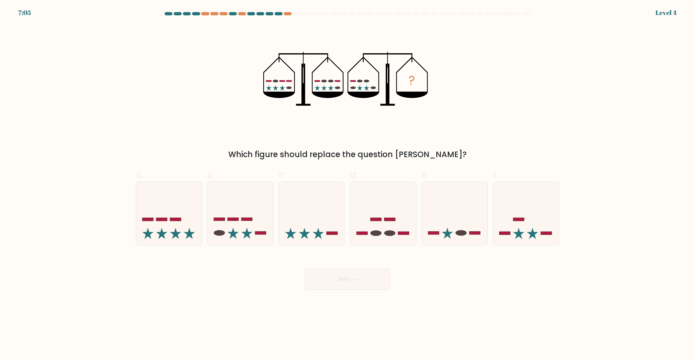
click at [85, 205] on form at bounding box center [347, 151] width 695 height 278
click at [268, 213] on icon at bounding box center [241, 213] width 66 height 54
click at [348, 184] on input "b." at bounding box center [348, 182] width 0 height 4
radio input "true"
click at [336, 285] on button "Next" at bounding box center [347, 279] width 85 height 21
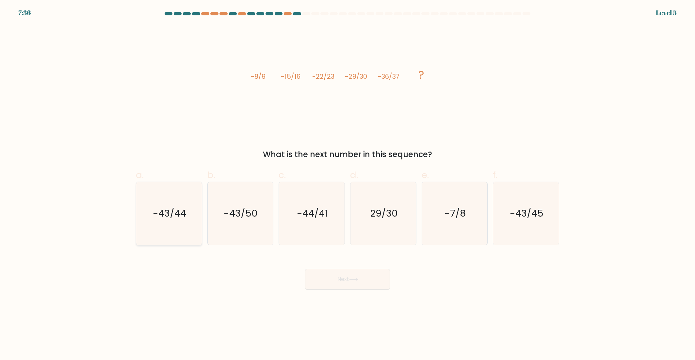
drag, startPoint x: 141, startPoint y: 205, endPoint x: 138, endPoint y: 208, distance: 3.7
click at [141, 205] on icon "-43/44" at bounding box center [169, 213] width 63 height 63
click at [348, 184] on input "a. -43/44" at bounding box center [348, 182] width 0 height 4
radio input "true"
click at [356, 285] on button "Next" at bounding box center [347, 279] width 85 height 21
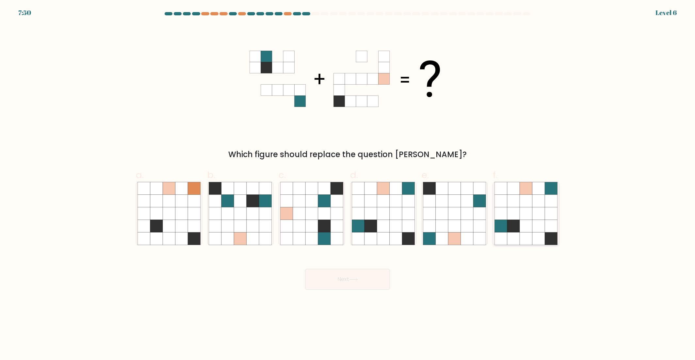
click at [542, 227] on icon at bounding box center [539, 226] width 12 height 12
click at [348, 184] on input "f." at bounding box center [348, 182] width 0 height 4
radio input "true"
click at [351, 282] on button "Next" at bounding box center [347, 279] width 85 height 21
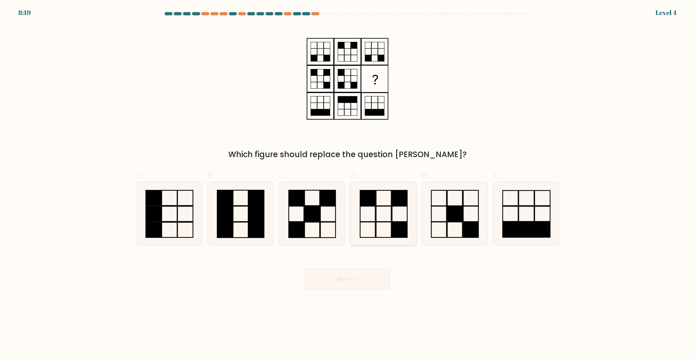
click at [387, 209] on icon at bounding box center [383, 213] width 63 height 63
click at [348, 184] on input "d." at bounding box center [348, 182] width 0 height 4
radio input "true"
click at [378, 279] on button "Next" at bounding box center [347, 279] width 85 height 21
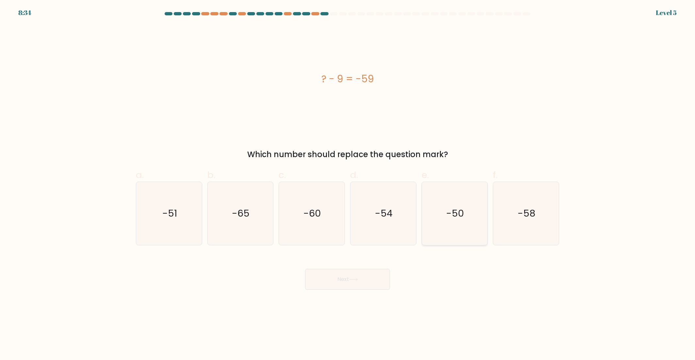
click at [477, 222] on icon "-50" at bounding box center [454, 213] width 63 height 63
click at [348, 184] on input "e. -50" at bounding box center [348, 182] width 0 height 4
radio input "true"
click at [375, 279] on button "Next" at bounding box center [347, 279] width 85 height 21
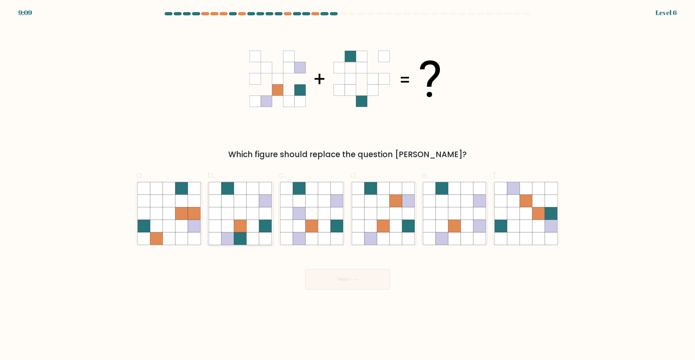
click at [258, 228] on icon at bounding box center [253, 226] width 12 height 12
click at [348, 184] on input "b." at bounding box center [348, 182] width 0 height 4
radio input "true"
click at [337, 280] on button "Next" at bounding box center [347, 279] width 85 height 21
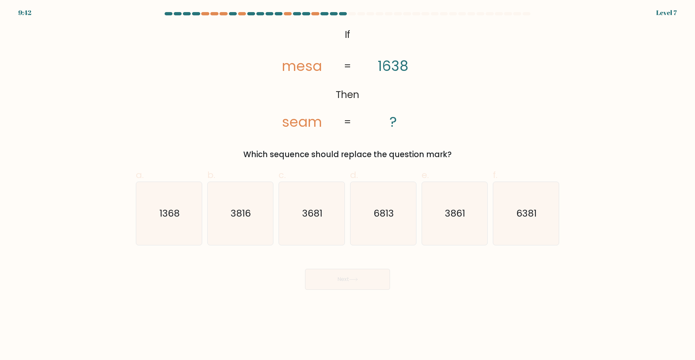
click at [86, 165] on form "If ?" at bounding box center [347, 151] width 695 height 278
click at [514, 209] on icon "6381" at bounding box center [526, 213] width 63 height 63
click at [348, 184] on input "f. 6381" at bounding box center [348, 182] width 0 height 4
radio input "true"
click at [366, 276] on button "Next" at bounding box center [347, 279] width 85 height 21
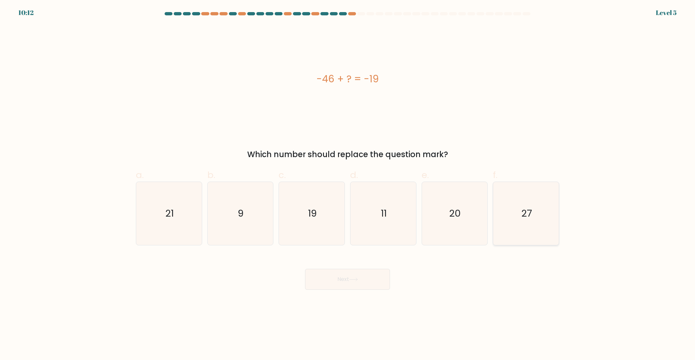
click at [520, 227] on icon "27" at bounding box center [526, 213] width 63 height 63
click at [348, 184] on input "f. 27" at bounding box center [348, 182] width 0 height 4
radio input "true"
click at [351, 291] on body "10:10 Level 5 9" at bounding box center [347, 180] width 695 height 360
click at [350, 285] on button "Next" at bounding box center [347, 279] width 85 height 21
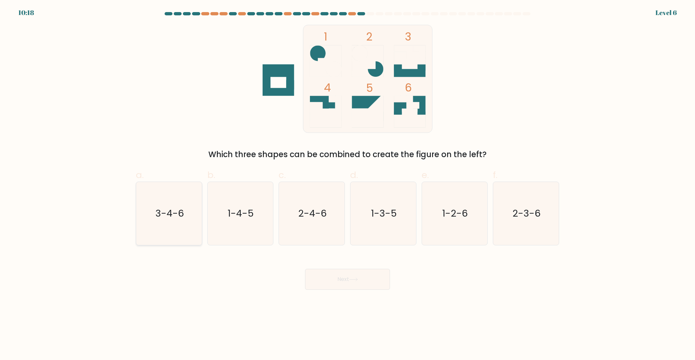
click at [163, 230] on icon "3-4-6" at bounding box center [169, 213] width 63 height 63
click at [348, 184] on input "a. 3-4-6" at bounding box center [348, 182] width 0 height 4
radio input "true"
click at [337, 281] on button "Next" at bounding box center [347, 279] width 85 height 21
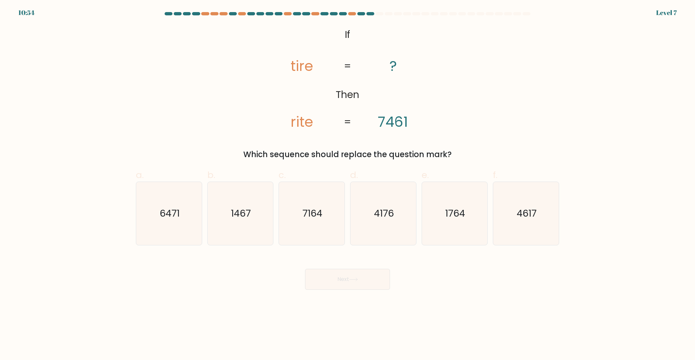
click at [97, 250] on form "If ?" at bounding box center [347, 151] width 695 height 278
click at [545, 207] on icon "4617" at bounding box center [526, 213] width 63 height 63
click at [348, 184] on input "f. 4617" at bounding box center [348, 182] width 0 height 4
radio input "true"
click at [361, 281] on button "Next" at bounding box center [347, 279] width 85 height 21
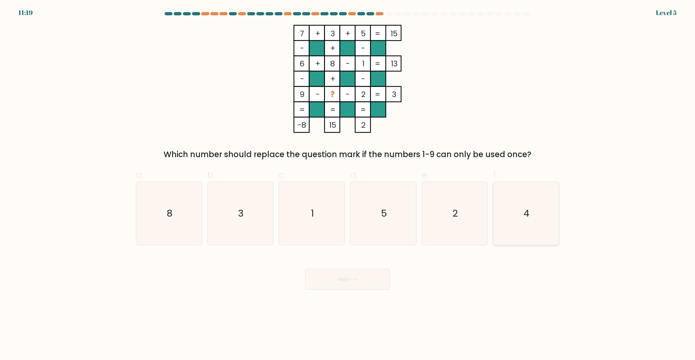
click at [529, 207] on text "4" at bounding box center [527, 213] width 6 height 13
click at [348, 184] on input "f. 4" at bounding box center [348, 182] width 0 height 4
radio input "true"
click at [361, 282] on button "Next" at bounding box center [347, 279] width 85 height 21
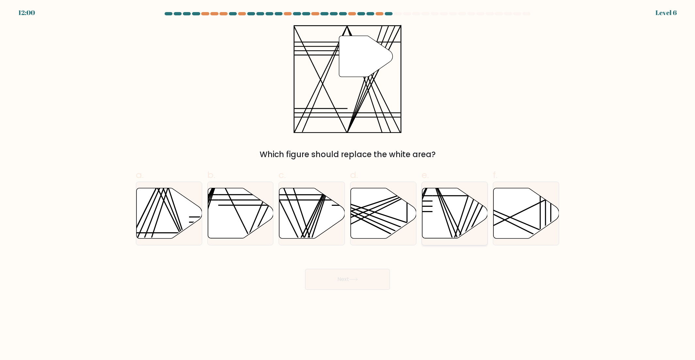
click at [459, 208] on icon at bounding box center [455, 213] width 66 height 50
click at [348, 184] on input "e." at bounding box center [348, 182] width 0 height 4
radio input "true"
click at [374, 284] on button "Next" at bounding box center [347, 279] width 85 height 21
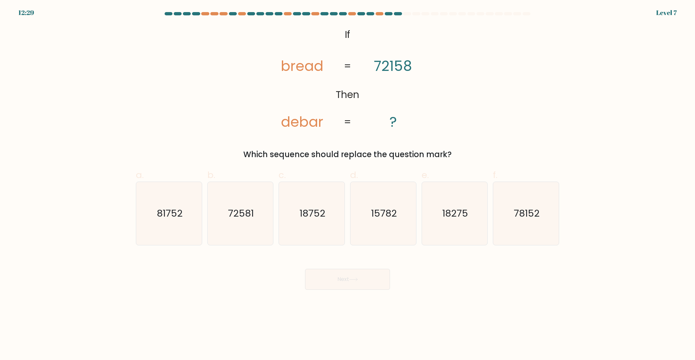
click at [275, 225] on div "b. 72581" at bounding box center [241, 206] width 72 height 77
click at [266, 237] on icon "72581" at bounding box center [240, 213] width 63 height 63
click at [348, 184] on input "b. 72581" at bounding box center [348, 182] width 0 height 4
radio input "true"
click at [364, 284] on button "Next" at bounding box center [347, 279] width 85 height 21
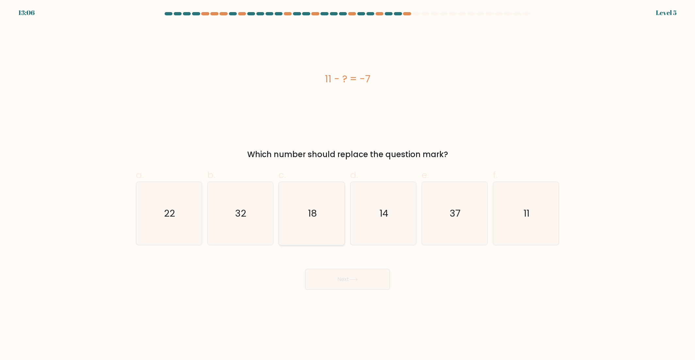
click at [306, 234] on icon "18" at bounding box center [311, 213] width 63 height 63
click at [348, 184] on input "c. 18" at bounding box center [348, 182] width 0 height 4
radio input "true"
click at [353, 286] on button "Next" at bounding box center [347, 279] width 85 height 21
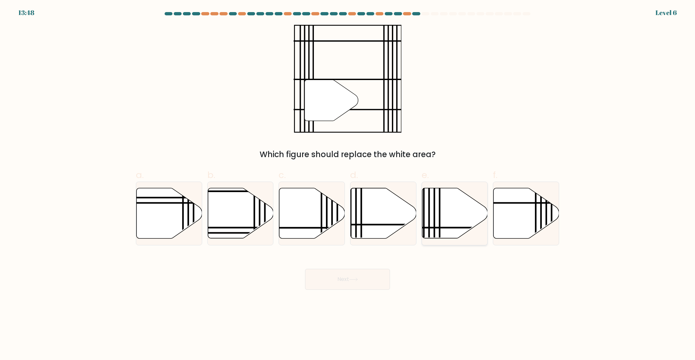
click at [442, 209] on icon at bounding box center [455, 213] width 66 height 50
click at [348, 184] on input "e." at bounding box center [348, 182] width 0 height 4
radio input "true"
click at [382, 282] on button "Next" at bounding box center [347, 279] width 85 height 21
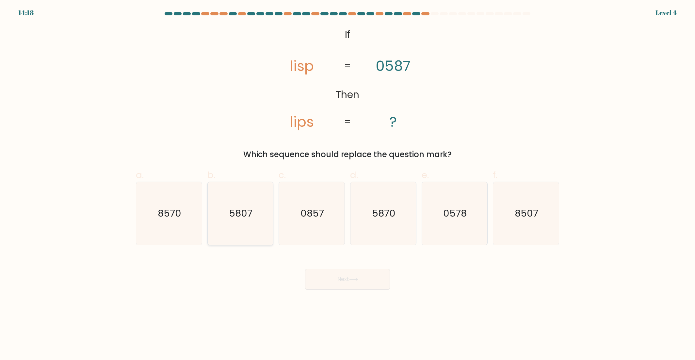
click at [251, 233] on icon "5807" at bounding box center [240, 213] width 63 height 63
click at [348, 184] on input "b. 5807" at bounding box center [348, 182] width 0 height 4
radio input "true"
click at [354, 278] on icon at bounding box center [353, 280] width 9 height 4
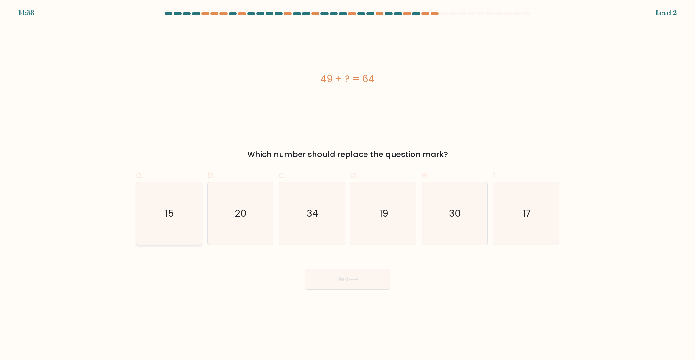
click at [190, 220] on icon "15" at bounding box center [169, 213] width 63 height 63
click at [348, 184] on input "a. 15" at bounding box center [348, 182] width 0 height 4
radio input "true"
click at [364, 282] on button "Next" at bounding box center [347, 279] width 85 height 21
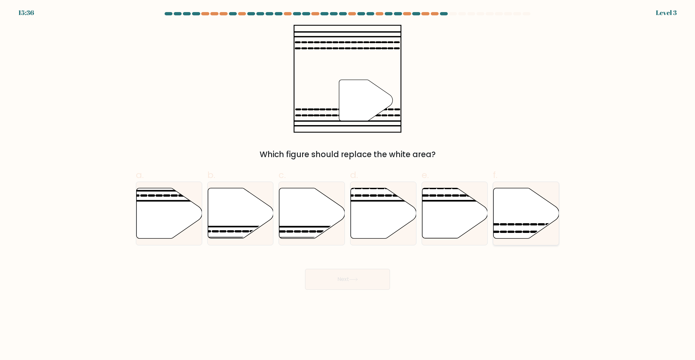
click at [537, 222] on icon at bounding box center [527, 213] width 66 height 50
click at [348, 184] on input "f." at bounding box center [348, 182] width 0 height 4
radio input "true"
click at [355, 284] on button "Next" at bounding box center [347, 279] width 85 height 21
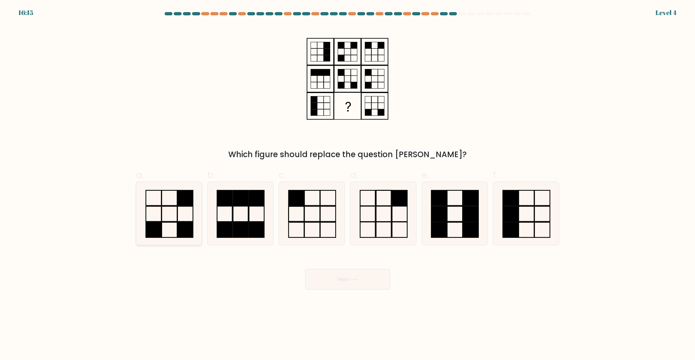
click at [194, 222] on icon at bounding box center [169, 213] width 63 height 63
click at [348, 184] on input "a." at bounding box center [348, 182] width 0 height 4
radio input "true"
click at [354, 279] on icon at bounding box center [353, 280] width 9 height 4
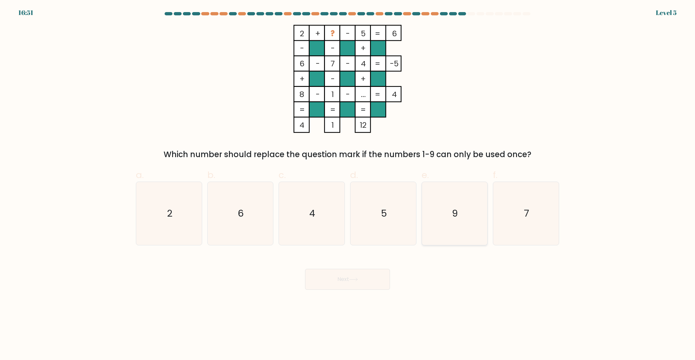
click at [450, 220] on icon "9" at bounding box center [454, 213] width 63 height 63
click at [348, 184] on input "e. 9" at bounding box center [348, 182] width 0 height 4
radio input "true"
drag, startPoint x: 377, startPoint y: 271, endPoint x: 373, endPoint y: 278, distance: 8.2
click at [375, 274] on button "Next" at bounding box center [347, 279] width 85 height 21
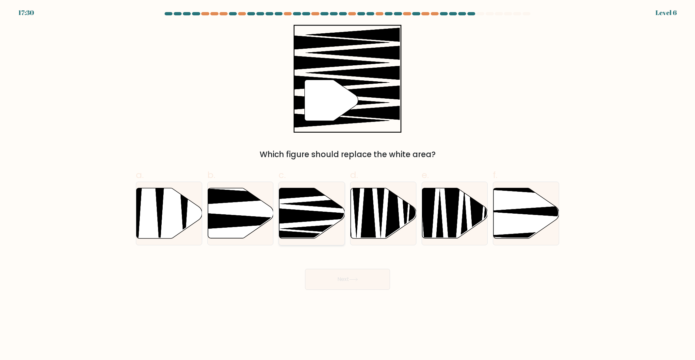
click at [292, 215] on icon at bounding box center [325, 216] width 118 height 17
click at [348, 184] on input "c." at bounding box center [348, 182] width 0 height 4
radio input "true"
click at [358, 280] on icon at bounding box center [353, 280] width 9 height 4
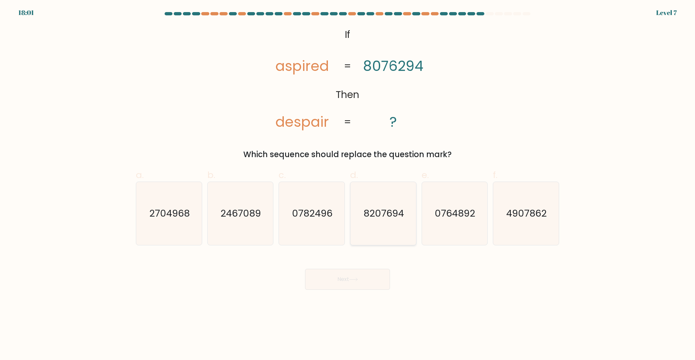
click at [367, 238] on icon "8207694" at bounding box center [383, 213] width 63 height 63
click at [348, 184] on input "d. 8207694" at bounding box center [348, 182] width 0 height 4
radio input "true"
click at [371, 279] on button "Next" at bounding box center [347, 279] width 85 height 21
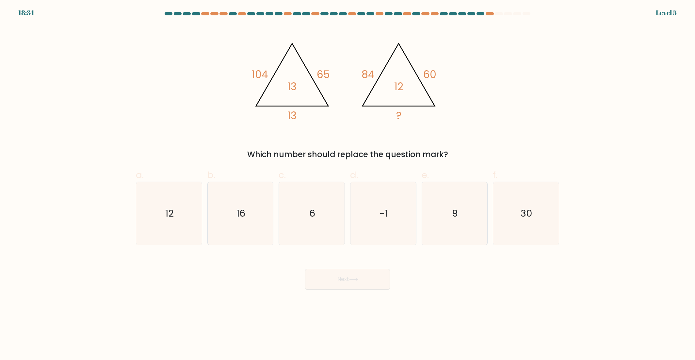
click at [78, 235] on form at bounding box center [347, 151] width 695 height 278
click at [443, 209] on icon "9" at bounding box center [454, 213] width 63 height 63
click at [348, 184] on input "e. 9" at bounding box center [348, 182] width 0 height 4
radio input "true"
click at [378, 278] on button "Next" at bounding box center [347, 279] width 85 height 21
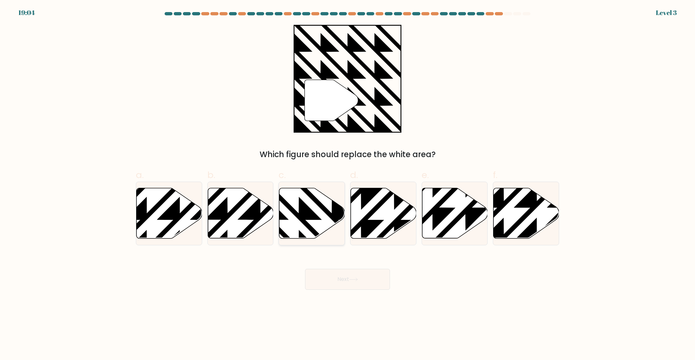
click at [307, 199] on icon at bounding box center [312, 213] width 66 height 50
click at [348, 184] on input "c." at bounding box center [348, 182] width 0 height 4
radio input "true"
click at [353, 274] on button "Next" at bounding box center [347, 279] width 85 height 21
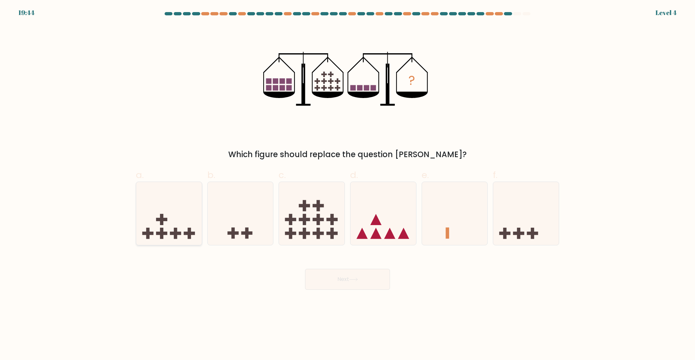
click at [154, 233] on icon at bounding box center [169, 213] width 66 height 54
click at [348, 184] on input "a." at bounding box center [348, 182] width 0 height 4
radio input "true"
click at [359, 285] on button "Next" at bounding box center [347, 279] width 85 height 21
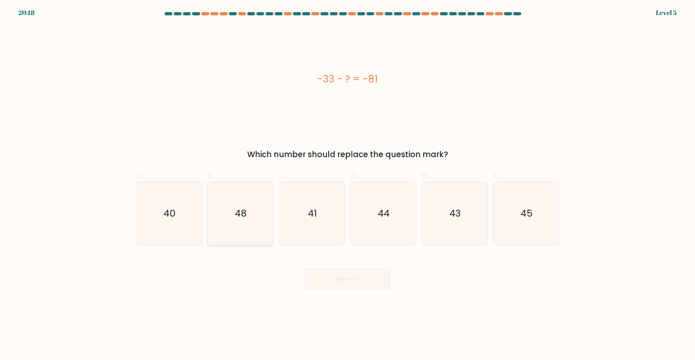
click at [234, 227] on icon "48" at bounding box center [240, 213] width 63 height 63
click at [348, 184] on input "b. 48" at bounding box center [348, 182] width 0 height 4
radio input "true"
click at [348, 277] on button "Next" at bounding box center [347, 279] width 85 height 21
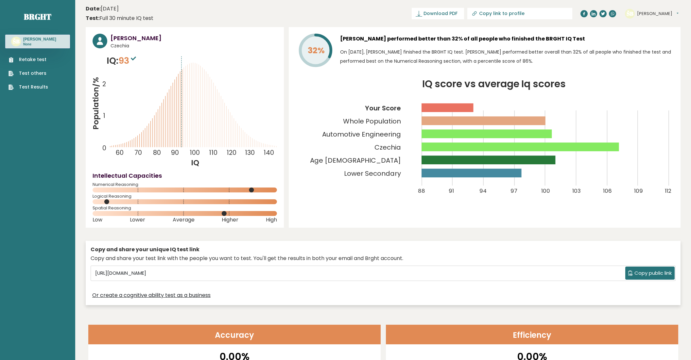
click at [307, 178] on icon "IQ score vs average Iq scores 88 91 94 97 100 103 106 109 112 Your Score Whole …" at bounding box center [484, 141] width 378 height 124
drag, startPoint x: 293, startPoint y: 245, endPoint x: 294, endPoint y: 144, distance: 100.7
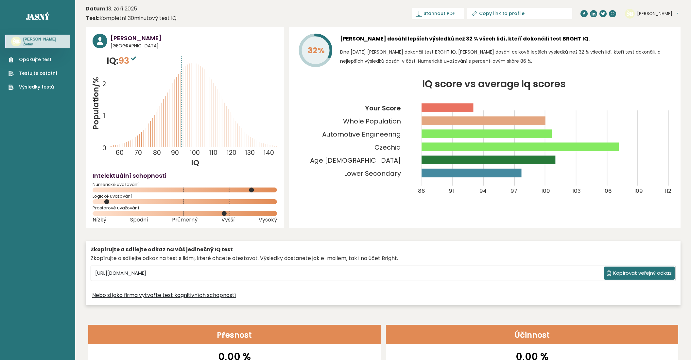
click at [218, 237] on div "[PERSON_NAME] [GEOGRAPHIC_DATA] IQ: 93 Population/% IQ 0 1 2 60 70 80 90 100 11…" at bounding box center [383, 167] width 594 height 281
drag, startPoint x: 219, startPoint y: 177, endPoint x: 207, endPoint y: 179, distance: 12.1
click at [207, 179] on h4 "Intelektuální schopnosti" at bounding box center [184, 175] width 184 height 9
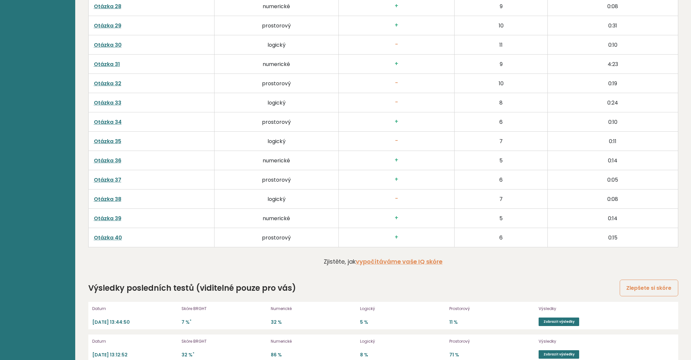
scroll to position [1686, 0]
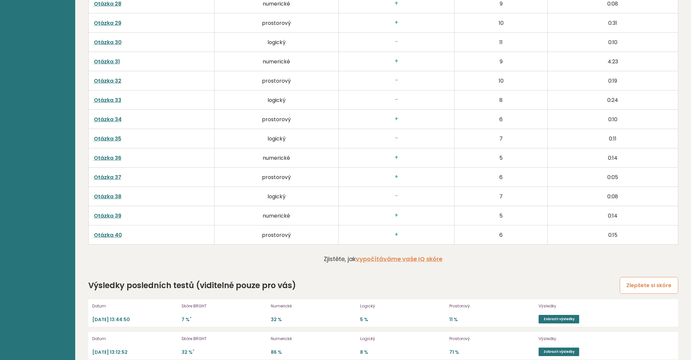
click at [639, 282] on font "Zlepšete si skóre" at bounding box center [648, 286] width 45 height 8
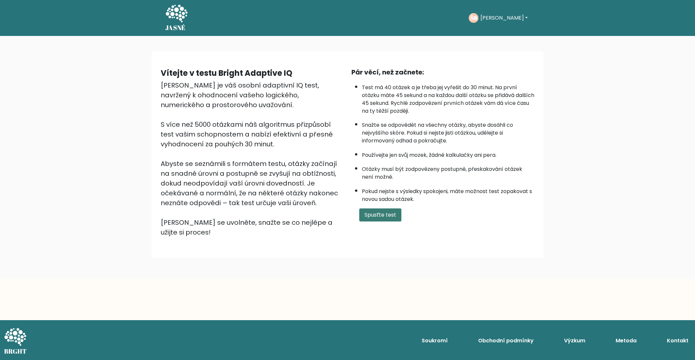
click at [396, 215] on button "Spusťte test" at bounding box center [381, 215] width 42 height 13
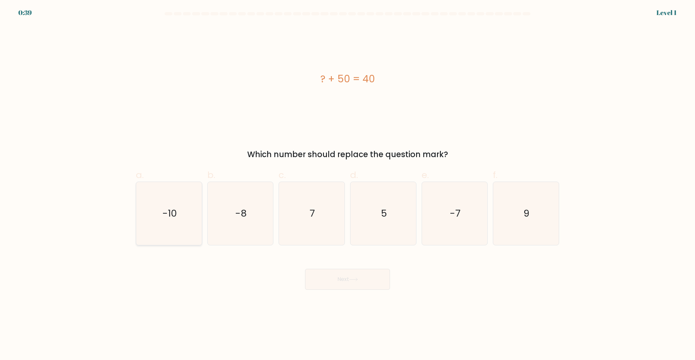
click at [179, 213] on icon "-10" at bounding box center [169, 213] width 63 height 63
click at [348, 184] on input "a. -10" at bounding box center [348, 182] width 0 height 4
radio input "true"
click at [348, 284] on button "Next" at bounding box center [347, 279] width 85 height 21
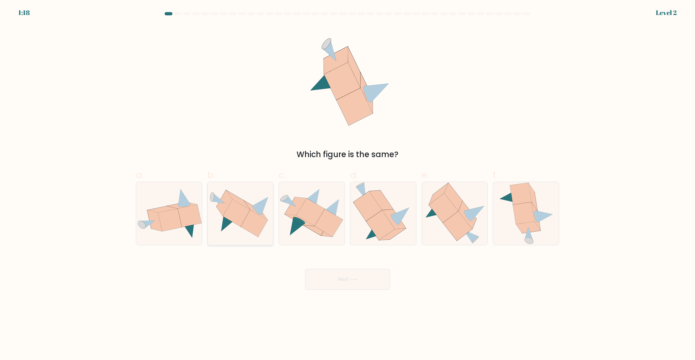
click at [244, 216] on icon at bounding box center [236, 212] width 27 height 27
click at [348, 184] on input "b." at bounding box center [348, 182] width 0 height 4
radio input "true"
click at [356, 280] on icon at bounding box center [353, 280] width 9 height 4
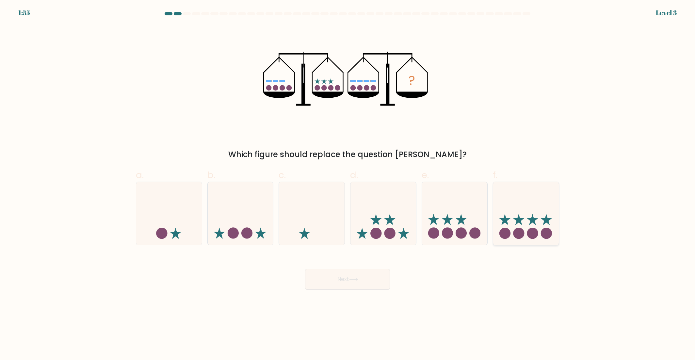
click at [521, 229] on circle at bounding box center [518, 233] width 11 height 11
click at [348, 184] on input "f." at bounding box center [348, 182] width 0 height 4
radio input "true"
click at [376, 279] on button "Next" at bounding box center [347, 279] width 85 height 21
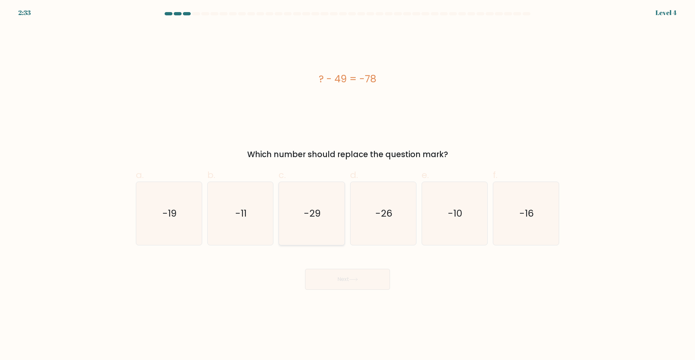
click at [328, 223] on icon "-29" at bounding box center [311, 213] width 63 height 63
click at [348, 184] on input "c. -29" at bounding box center [348, 182] width 0 height 4
radio input "true"
click at [338, 277] on button "Next" at bounding box center [347, 279] width 85 height 21
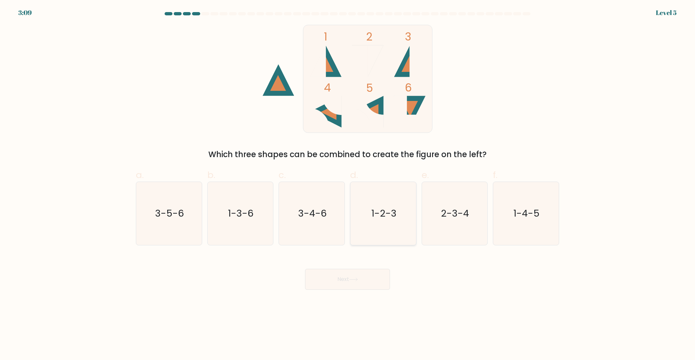
click at [389, 219] on text "1-2-3" at bounding box center [384, 213] width 25 height 13
click at [348, 184] on input "d. 1-2-3" at bounding box center [348, 182] width 0 height 4
radio input "true"
click at [373, 279] on button "Next" at bounding box center [347, 279] width 85 height 21
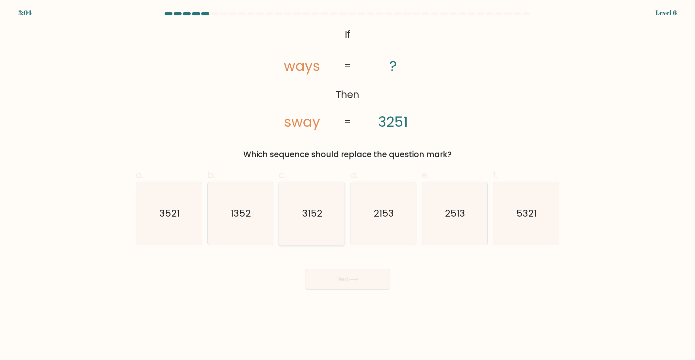
click at [296, 222] on icon "3152" at bounding box center [311, 213] width 63 height 63
click at [348, 184] on input "c. 3152" at bounding box center [348, 182] width 0 height 4
radio input "true"
click at [338, 278] on button "Next" at bounding box center [347, 279] width 85 height 21
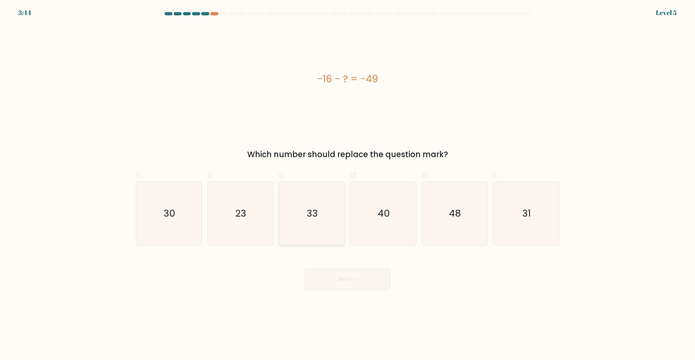
click at [321, 226] on icon "33" at bounding box center [311, 213] width 63 height 63
click at [348, 184] on input "c. 33" at bounding box center [348, 182] width 0 height 4
radio input "true"
click at [341, 276] on button "Next" at bounding box center [347, 279] width 85 height 21
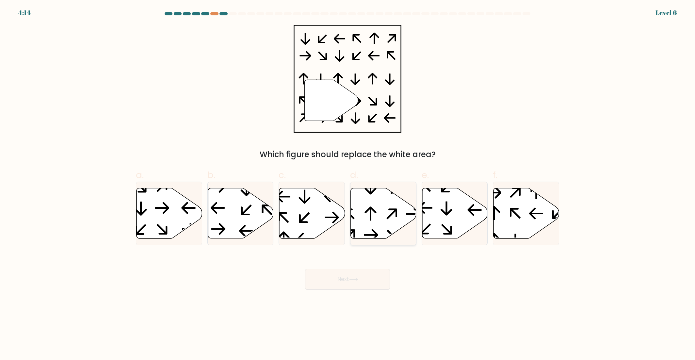
click at [383, 206] on icon at bounding box center [384, 213] width 66 height 50
click at [348, 184] on input "d." at bounding box center [348, 182] width 0 height 4
radio input "true"
click at [356, 277] on button "Next" at bounding box center [347, 279] width 85 height 21
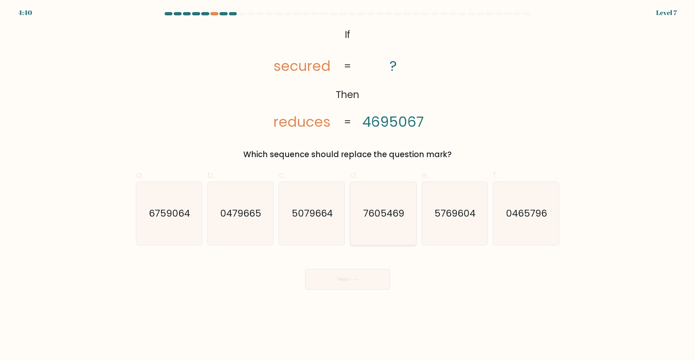
click at [382, 229] on icon "7605469" at bounding box center [383, 213] width 63 height 63
click at [348, 184] on input "d. 7605469" at bounding box center [348, 182] width 0 height 4
radio input "true"
click at [372, 278] on button "Next" at bounding box center [347, 279] width 85 height 21
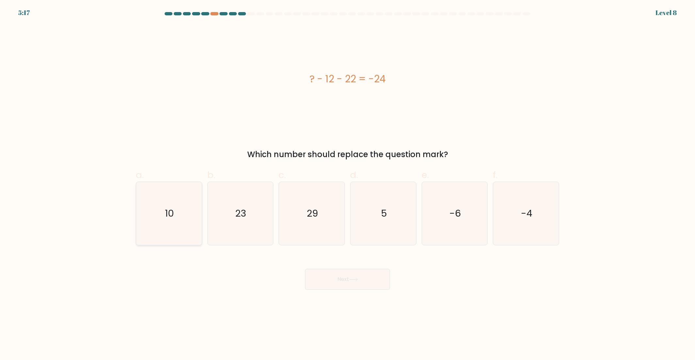
click at [171, 222] on icon "10" at bounding box center [169, 213] width 63 height 63
click at [348, 184] on input "a. 10" at bounding box center [348, 182] width 0 height 4
radio input "true"
click at [318, 278] on button "Next" at bounding box center [347, 279] width 85 height 21
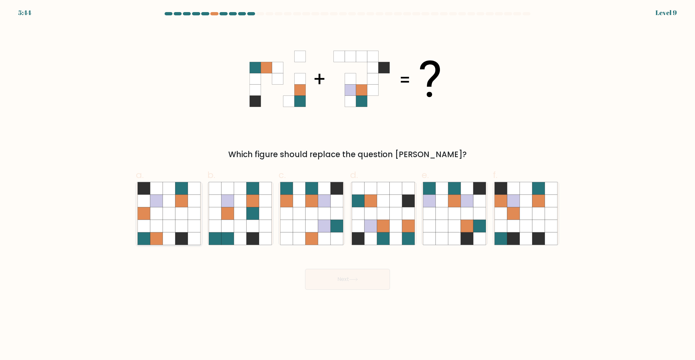
click at [185, 231] on icon at bounding box center [182, 226] width 12 height 12
click at [348, 184] on input "a." at bounding box center [348, 182] width 0 height 4
radio input "true"
click at [346, 275] on button "Next" at bounding box center [347, 279] width 85 height 21
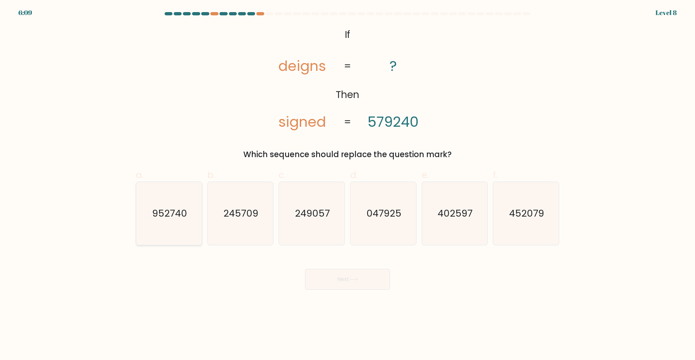
click at [175, 234] on icon "952740" at bounding box center [169, 213] width 63 height 63
click at [348, 184] on input "a. 952740" at bounding box center [348, 182] width 0 height 4
radio input "true"
click at [350, 282] on button "Next" at bounding box center [347, 279] width 85 height 21
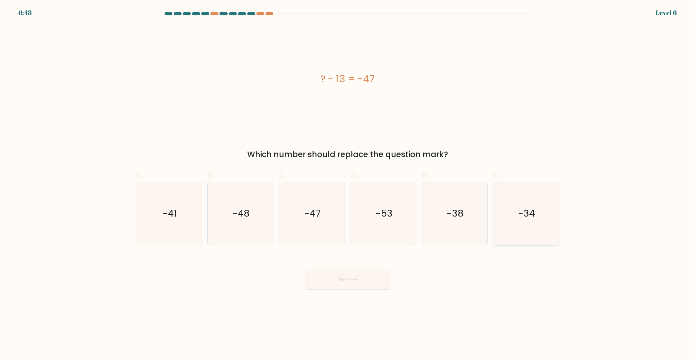
click at [513, 216] on icon "-34" at bounding box center [526, 213] width 63 height 63
click at [348, 184] on input "f. -34" at bounding box center [348, 182] width 0 height 4
radio input "true"
click at [383, 280] on button "Next" at bounding box center [347, 279] width 85 height 21
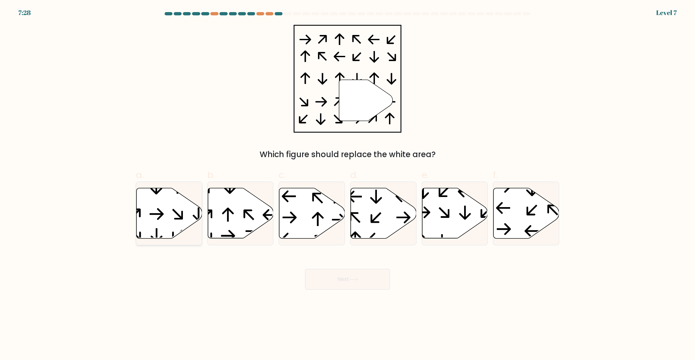
click at [172, 208] on icon at bounding box center [170, 213] width 66 height 50
click at [348, 184] on input "a." at bounding box center [348, 182] width 0 height 4
radio input "true"
click at [340, 281] on button "Next" at bounding box center [347, 279] width 85 height 21
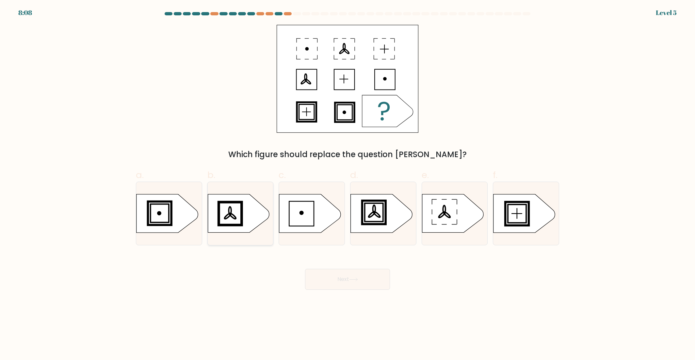
click at [223, 225] on rect at bounding box center [230, 213] width 23 height 23
click at [348, 184] on input "b." at bounding box center [348, 182] width 0 height 4
radio input "true"
click at [376, 219] on icon at bounding box center [381, 213] width 61 height 38
click at [348, 184] on input "d." at bounding box center [348, 182] width 0 height 4
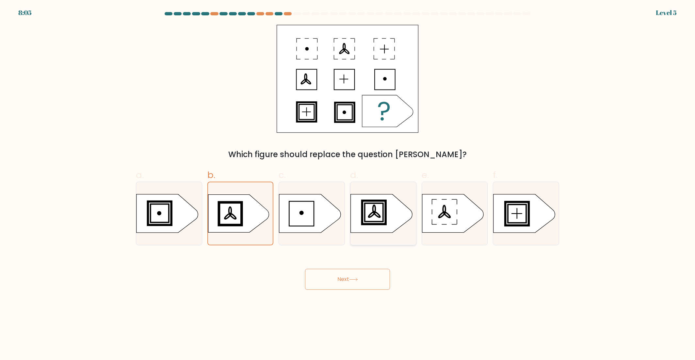
radio input "true"
click at [370, 274] on button "Next" at bounding box center [347, 279] width 85 height 21
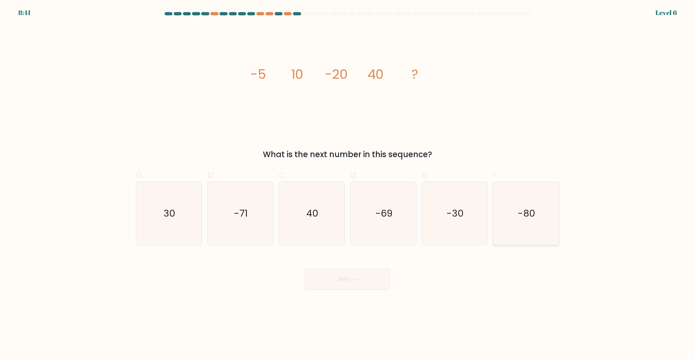
click at [511, 238] on icon "-80" at bounding box center [526, 213] width 63 height 63
click at [348, 184] on input "f. -80" at bounding box center [348, 182] width 0 height 4
radio input "true"
click at [372, 288] on button "Next" at bounding box center [347, 279] width 85 height 21
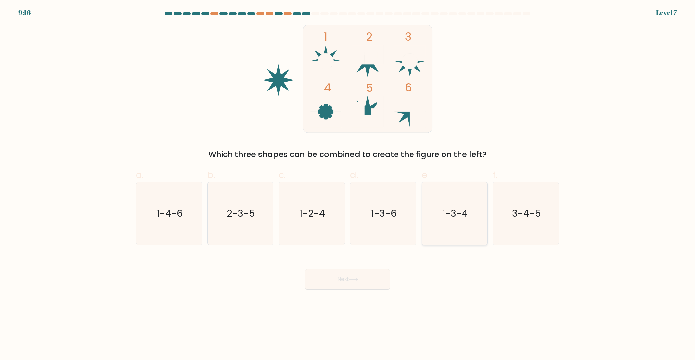
click at [457, 228] on icon "1-3-4" at bounding box center [454, 213] width 63 height 63
click at [348, 184] on input "e. 1-3-4" at bounding box center [348, 182] width 0 height 4
radio input "true"
click at [357, 278] on icon at bounding box center [353, 280] width 9 height 4
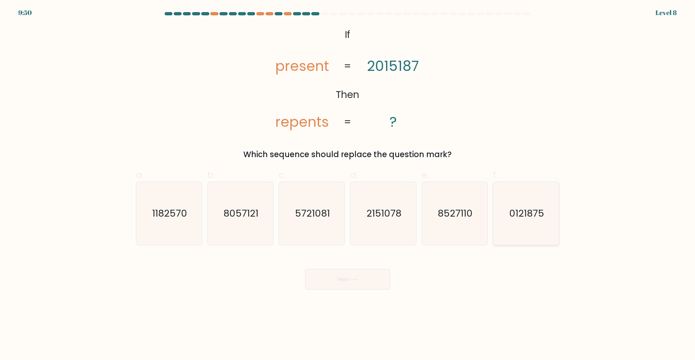
click at [515, 212] on text "0121875" at bounding box center [527, 213] width 35 height 13
click at [348, 184] on input "f. 0121875" at bounding box center [348, 182] width 0 height 4
radio input "true"
click at [379, 279] on button "Next" at bounding box center [347, 279] width 85 height 21
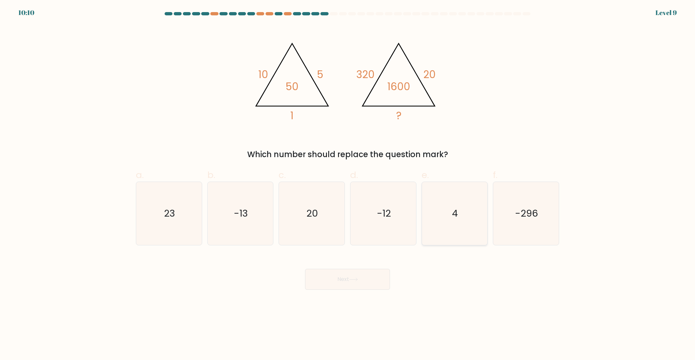
click at [469, 227] on icon "4" at bounding box center [454, 213] width 63 height 63
click at [348, 184] on input "e. 4" at bounding box center [348, 182] width 0 height 4
radio input "true"
click at [372, 278] on button "Next" at bounding box center [347, 279] width 85 height 21
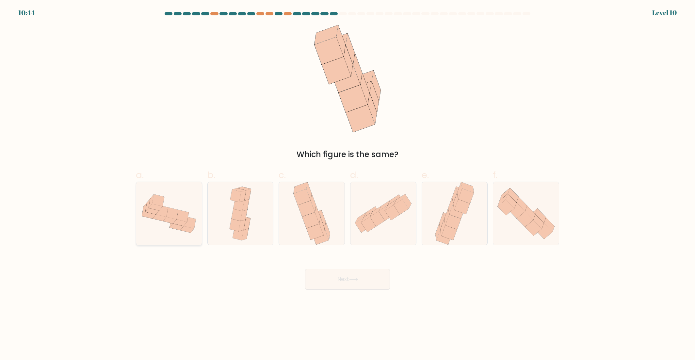
click at [183, 238] on icon at bounding box center [169, 213] width 66 height 49
click at [348, 184] on input "a." at bounding box center [348, 182] width 0 height 4
radio input "true"
click at [346, 284] on button "Next" at bounding box center [347, 279] width 85 height 21
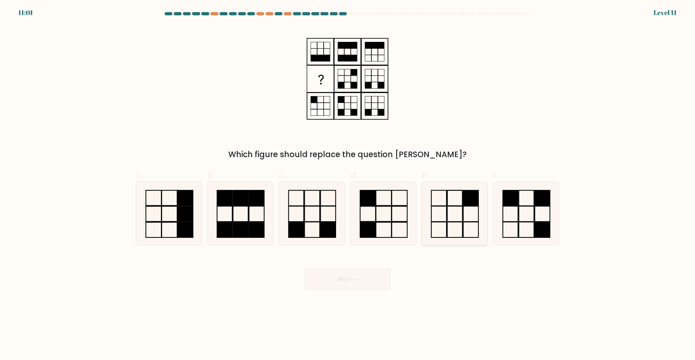
click at [445, 240] on icon at bounding box center [454, 213] width 63 height 63
click at [348, 184] on input "e." at bounding box center [348, 182] width 0 height 4
radio input "true"
click at [371, 282] on button "Next" at bounding box center [347, 279] width 85 height 21
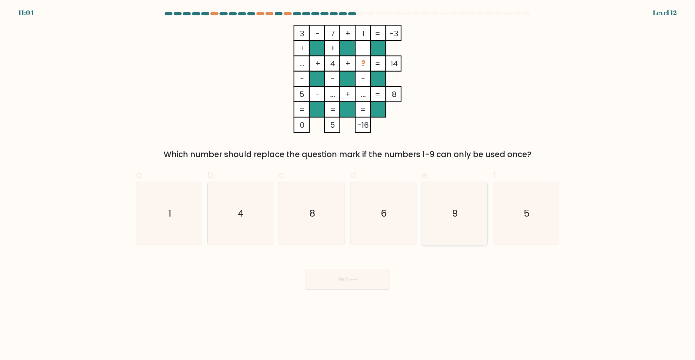
click at [446, 216] on icon "9" at bounding box center [454, 213] width 63 height 63
click at [348, 184] on input "e. 9" at bounding box center [348, 182] width 0 height 4
radio input "true"
click at [384, 279] on button "Next" at bounding box center [347, 279] width 85 height 21
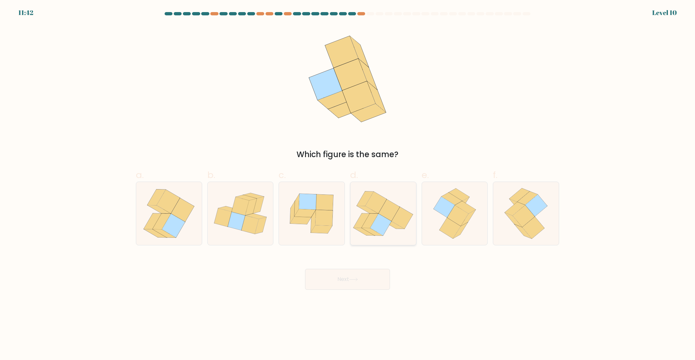
click at [371, 198] on icon at bounding box center [376, 203] width 21 height 22
click at [348, 184] on input "d." at bounding box center [348, 182] width 0 height 4
radio input "true"
click at [374, 281] on button "Next" at bounding box center [347, 279] width 85 height 21
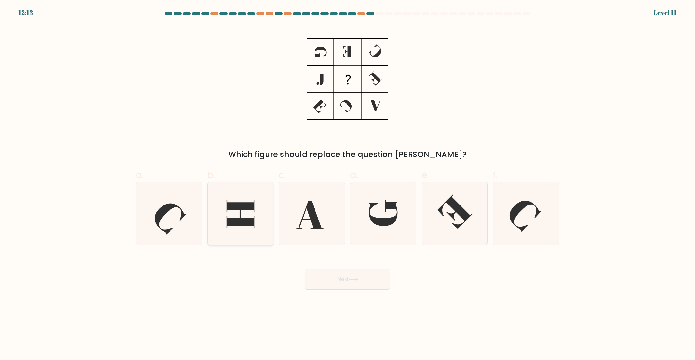
click at [234, 204] on icon at bounding box center [241, 214] width 28 height 28
click at [348, 184] on input "b." at bounding box center [348, 182] width 0 height 4
radio input "true"
click at [336, 287] on button "Next" at bounding box center [347, 279] width 85 height 21
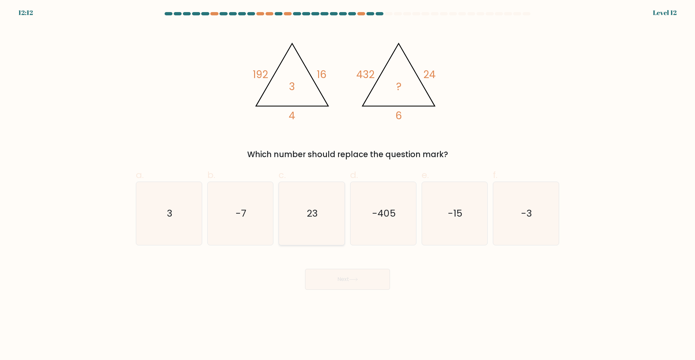
click at [323, 213] on icon "23" at bounding box center [311, 213] width 63 height 63
click at [348, 184] on input "c. 23" at bounding box center [348, 182] width 0 height 4
radio input "true"
click at [355, 283] on button "Next" at bounding box center [347, 279] width 85 height 21
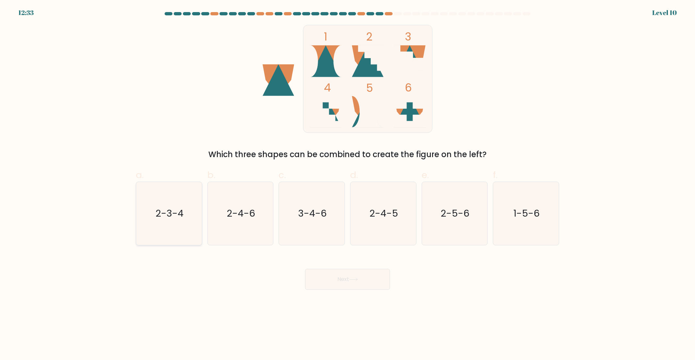
click at [185, 222] on icon "2-3-4" at bounding box center [169, 213] width 63 height 63
click at [348, 184] on input "a. 2-3-4" at bounding box center [348, 182] width 0 height 4
radio input "true"
click at [345, 283] on button "Next" at bounding box center [347, 279] width 85 height 21
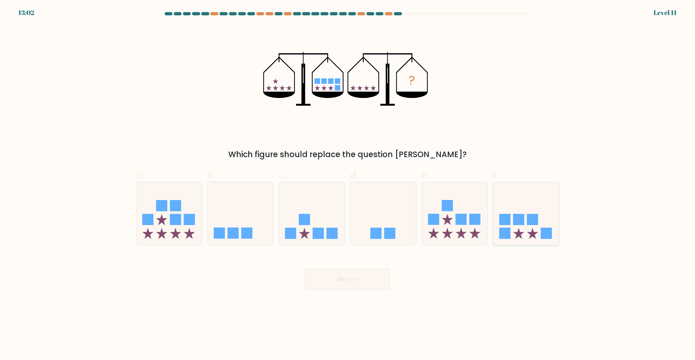
click at [525, 224] on icon at bounding box center [527, 213] width 66 height 54
click at [348, 184] on input "f." at bounding box center [348, 182] width 0 height 4
radio input "true"
click at [360, 287] on button "Next" at bounding box center [347, 279] width 85 height 21
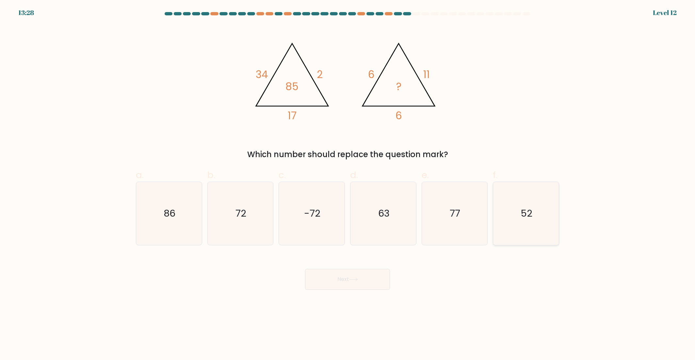
click at [515, 226] on icon "52" at bounding box center [526, 213] width 63 height 63
click at [348, 184] on input "f. 52" at bounding box center [348, 182] width 0 height 4
radio input "true"
click at [354, 286] on button "Next" at bounding box center [347, 279] width 85 height 21
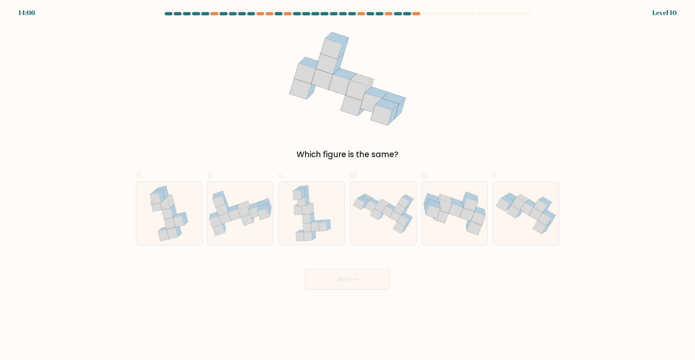
drag, startPoint x: 324, startPoint y: 219, endPoint x: 341, endPoint y: 257, distance: 41.7
click at [324, 219] on icon at bounding box center [312, 213] width 45 height 63
click at [348, 184] on input "c." at bounding box center [348, 182] width 0 height 4
radio input "true"
click at [351, 278] on icon at bounding box center [353, 280] width 9 height 4
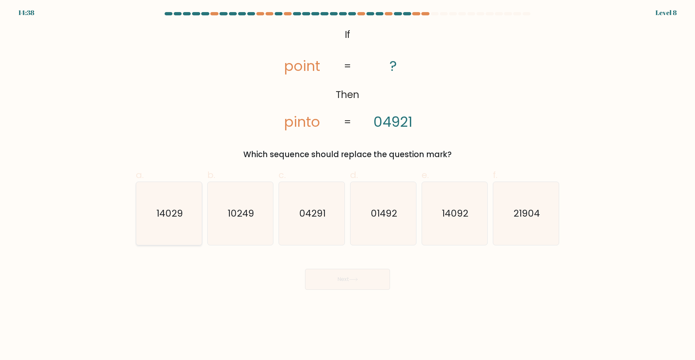
click at [163, 222] on icon "14029" at bounding box center [169, 213] width 63 height 63
click at [348, 184] on input "a. 14029" at bounding box center [348, 182] width 0 height 4
radio input "true"
click at [330, 276] on button "Next" at bounding box center [347, 279] width 85 height 21
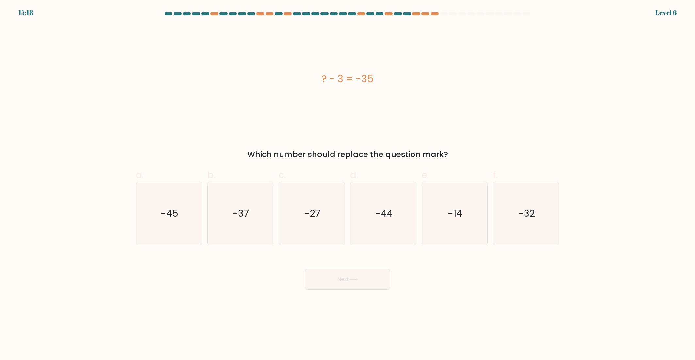
click at [560, 233] on div "f. -32" at bounding box center [527, 206] width 72 height 77
click at [549, 226] on icon "-32" at bounding box center [526, 213] width 63 height 63
click at [348, 184] on input "f. -32" at bounding box center [348, 182] width 0 height 4
radio input "true"
click at [375, 283] on button "Next" at bounding box center [347, 279] width 85 height 21
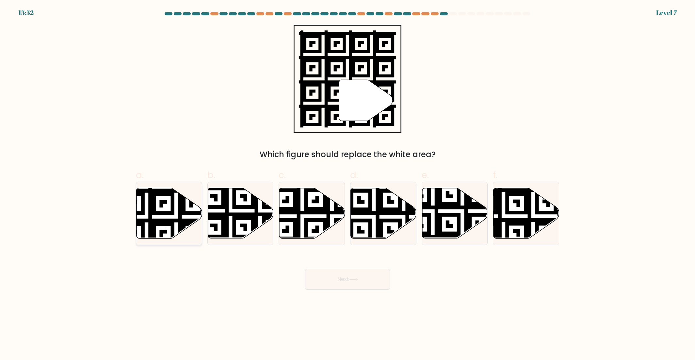
click at [175, 209] on icon at bounding box center [170, 213] width 66 height 50
click at [348, 184] on input "a." at bounding box center [348, 182] width 0 height 4
radio input "true"
click at [353, 276] on button "Next" at bounding box center [347, 279] width 85 height 21
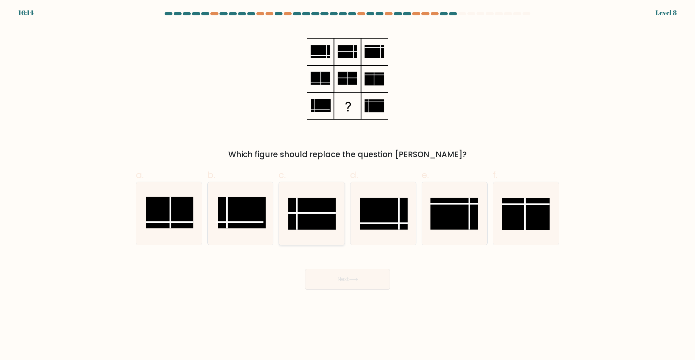
click at [320, 210] on rect at bounding box center [312, 214] width 48 height 32
click at [348, 184] on input "c." at bounding box center [348, 182] width 0 height 4
radio input "true"
click at [349, 278] on button "Next" at bounding box center [347, 279] width 85 height 21
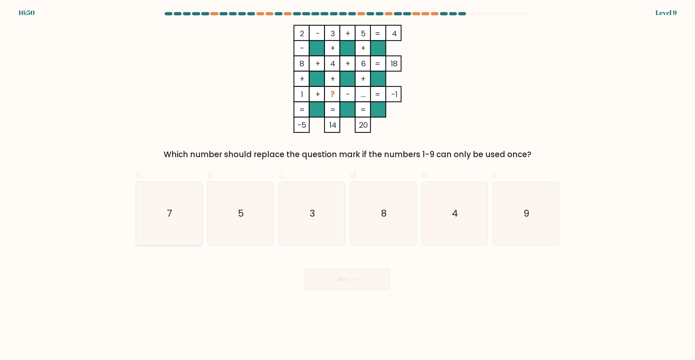
click at [168, 218] on text "7" at bounding box center [169, 213] width 5 height 13
click at [348, 184] on input "a. 7" at bounding box center [348, 182] width 0 height 4
radio input "true"
click at [350, 286] on button "Next" at bounding box center [347, 279] width 85 height 21
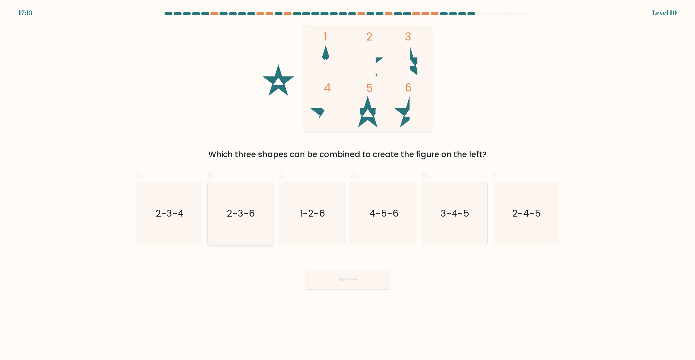
click at [230, 230] on icon "2-3-6" at bounding box center [240, 213] width 63 height 63
click at [348, 184] on input "b. 2-3-6" at bounding box center [348, 182] width 0 height 4
radio input "true"
click at [348, 281] on button "Next" at bounding box center [347, 279] width 85 height 21
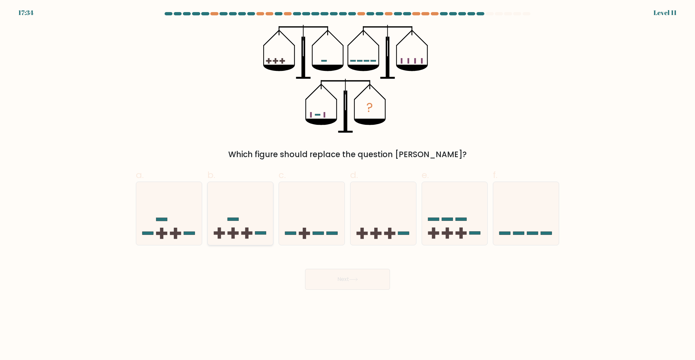
click at [245, 233] on rect at bounding box center [247, 233] width 11 height 3
click at [348, 184] on input "b." at bounding box center [348, 182] width 0 height 4
radio input "true"
click at [362, 275] on button "Next" at bounding box center [347, 279] width 85 height 21
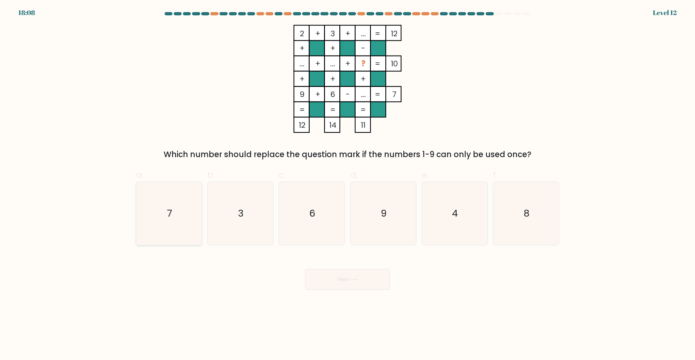
click at [198, 229] on icon "7" at bounding box center [169, 213] width 63 height 63
click at [348, 184] on input "a. 7" at bounding box center [348, 182] width 0 height 4
radio input "true"
click at [346, 282] on button "Next" at bounding box center [347, 279] width 85 height 21
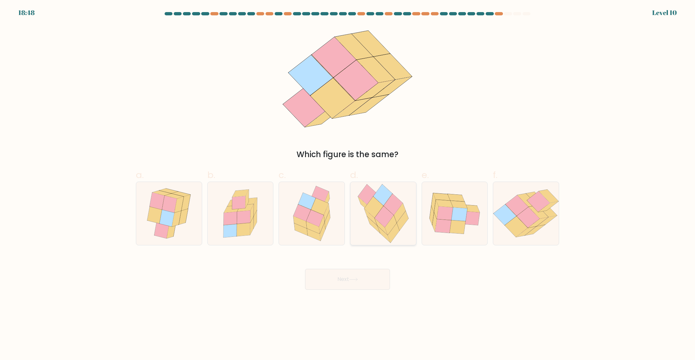
click at [375, 212] on icon at bounding box center [373, 206] width 19 height 21
click at [348, 184] on input "d." at bounding box center [348, 182] width 0 height 4
radio input "true"
click at [382, 280] on button "Next" at bounding box center [347, 279] width 85 height 21
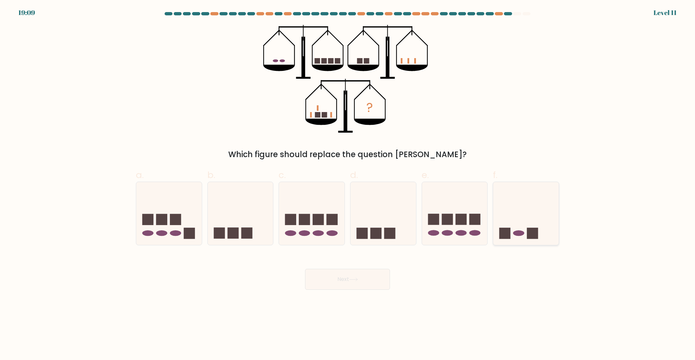
click at [523, 217] on icon at bounding box center [527, 213] width 66 height 54
click at [348, 184] on input "f." at bounding box center [348, 182] width 0 height 4
radio input "true"
click at [376, 277] on button "Next" at bounding box center [347, 279] width 85 height 21
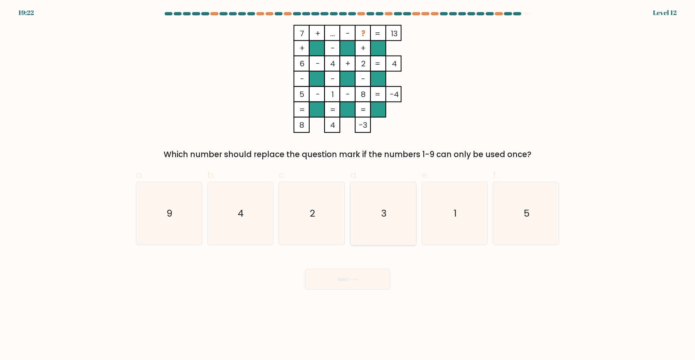
click at [386, 239] on icon "3" at bounding box center [383, 213] width 63 height 63
click at [348, 184] on input "d. 3" at bounding box center [348, 182] width 0 height 4
radio input "true"
click at [376, 278] on button "Next" at bounding box center [347, 279] width 85 height 21
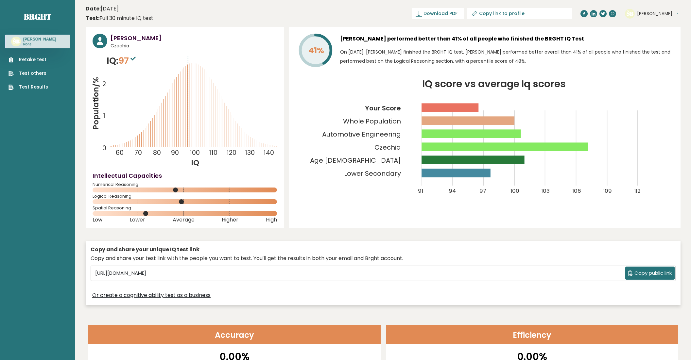
click at [316, 228] on div "Štefan Bohumel Czechia IQ: 97 Population/% IQ 0 1 2 60 70 80 90 100 110 120 130…" at bounding box center [383, 167] width 594 height 281
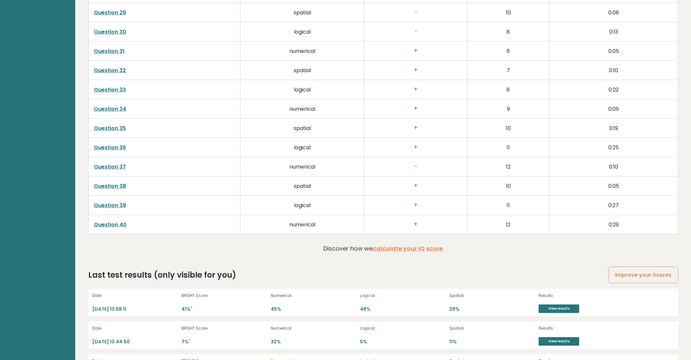
scroll to position [1718, 0]
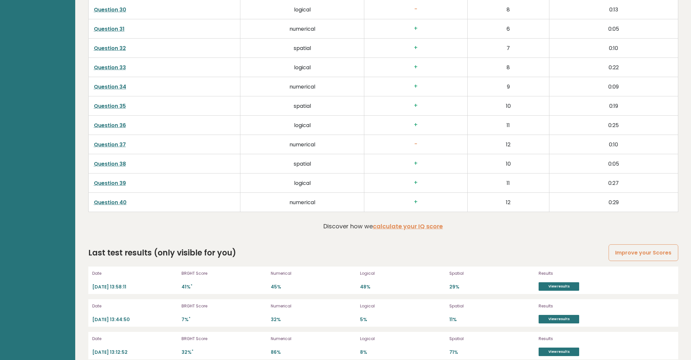
drag, startPoint x: 327, startPoint y: 205, endPoint x: 332, endPoint y: 322, distance: 117.5
click at [544, 348] on link "View results" at bounding box center [558, 352] width 41 height 8
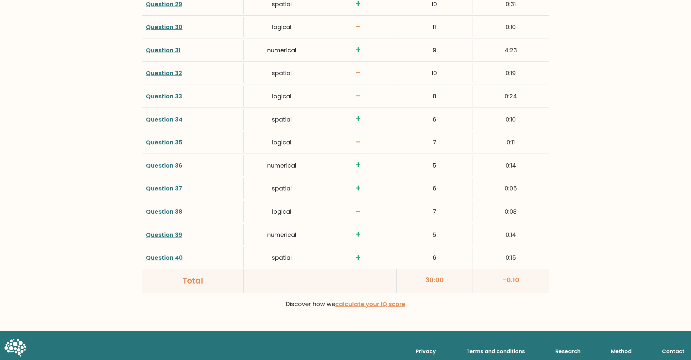
scroll to position [1611, 0]
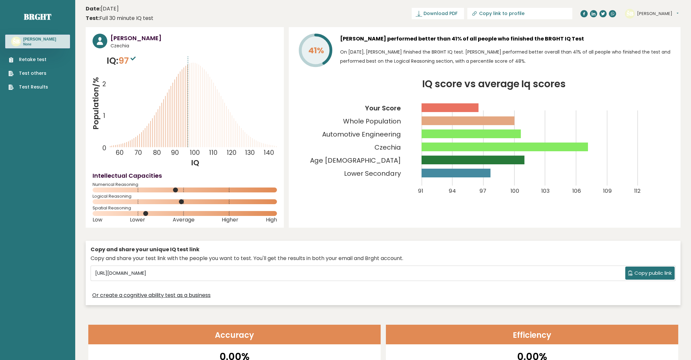
drag, startPoint x: 182, startPoint y: 176, endPoint x: 171, endPoint y: 43, distance: 133.5
click at [136, 60] on icon at bounding box center [132, 59] width 5 height 4
click at [109, 59] on p "IQ: 97" at bounding box center [122, 60] width 31 height 13
click at [35, 86] on link "Test Results" at bounding box center [28, 87] width 40 height 7
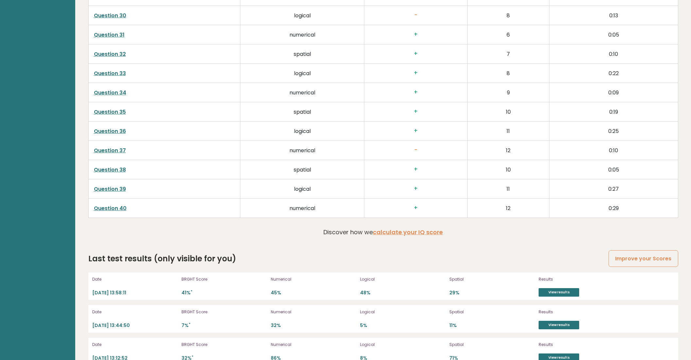
scroll to position [1718, 0]
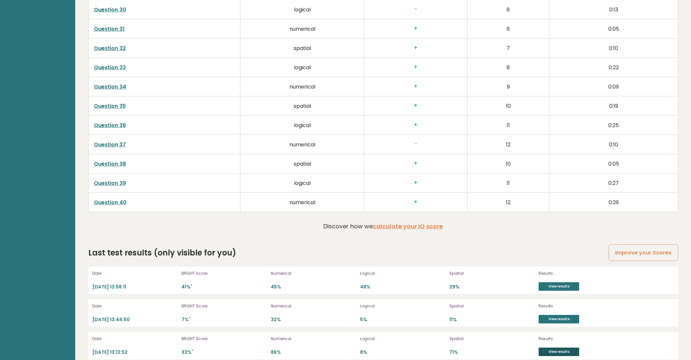
click at [547, 348] on link "View results" at bounding box center [558, 352] width 41 height 8
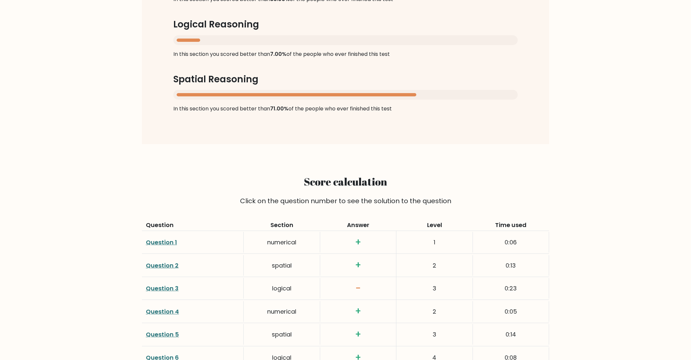
scroll to position [719, 0]
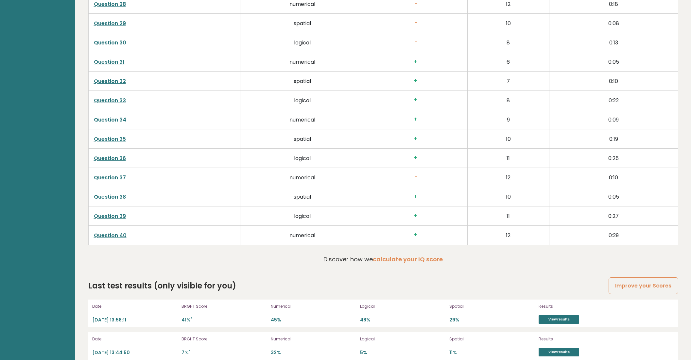
scroll to position [1718, 0]
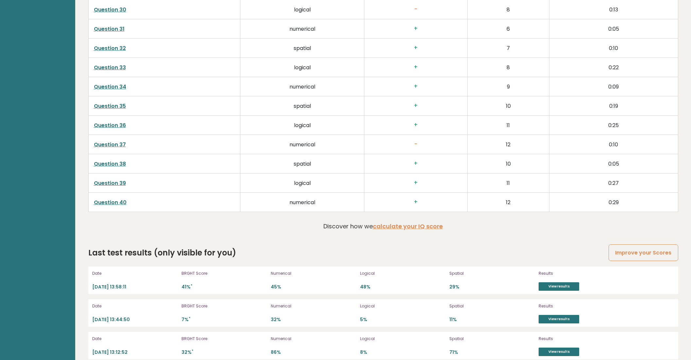
drag, startPoint x: 156, startPoint y: 148, endPoint x: 155, endPoint y: 291, distance: 142.8
click at [552, 282] on link "View results" at bounding box center [558, 286] width 41 height 8
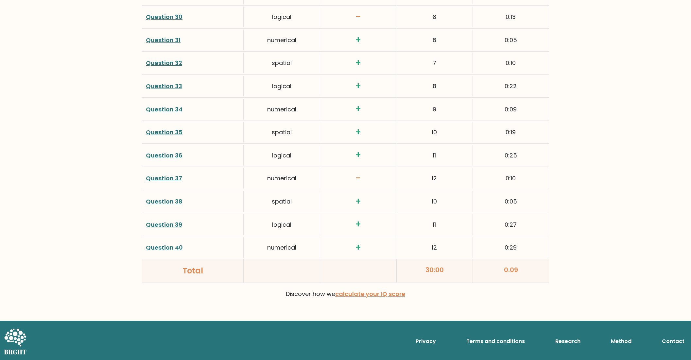
scroll to position [1611, 0]
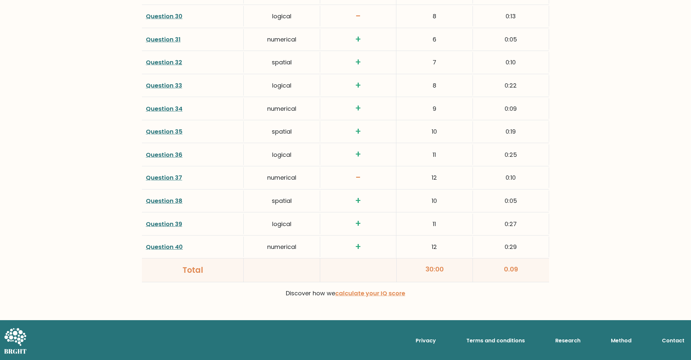
click at [357, 300] on div "Discover how we calculate your IQ score" at bounding box center [345, 296] width 407 height 17
click at [357, 295] on link "calculate your IQ score" at bounding box center [370, 293] width 70 height 8
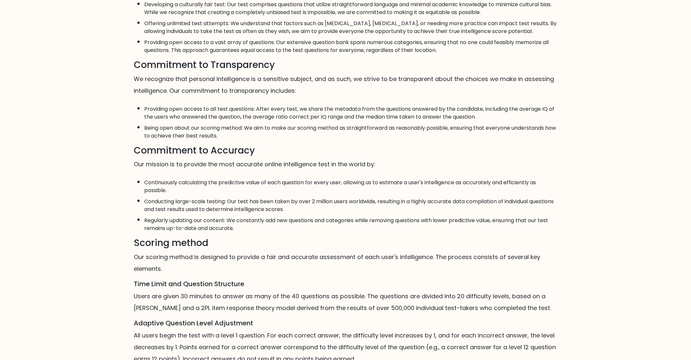
scroll to position [35, 0]
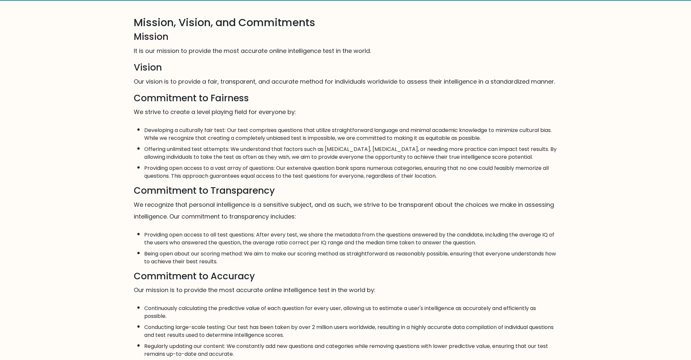
drag, startPoint x: 343, startPoint y: 206, endPoint x: 336, endPoint y: 156, distance: 50.8
click at [67, 125] on div "Mission, Vision, and Commitments Mission It is our mission to provide the most …" at bounding box center [345, 293] width 691 height 585
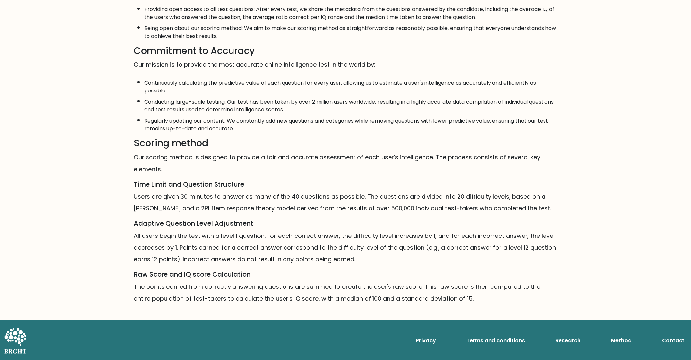
drag, startPoint x: 102, startPoint y: 178, endPoint x: 109, endPoint y: 216, distance: 38.5
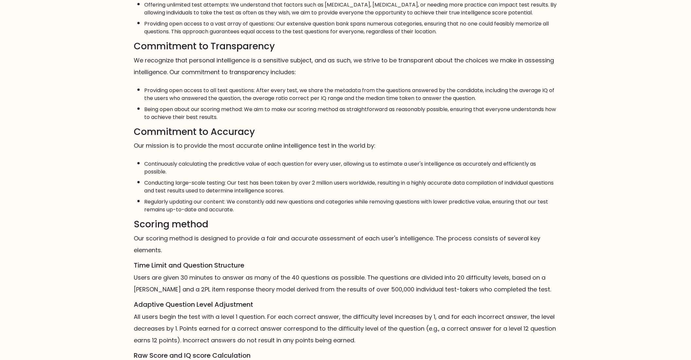
scroll to position [0, 0]
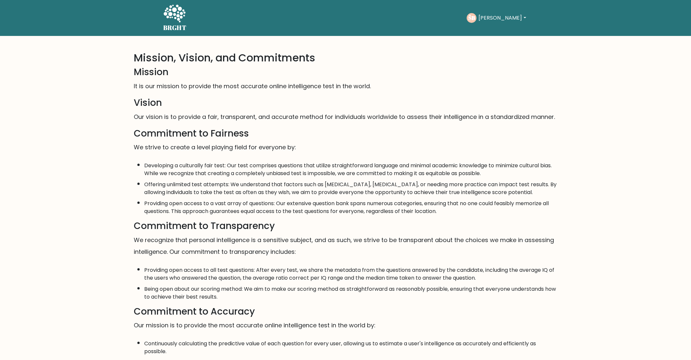
drag, startPoint x: 285, startPoint y: 204, endPoint x: 286, endPoint y: 134, distance: 70.6
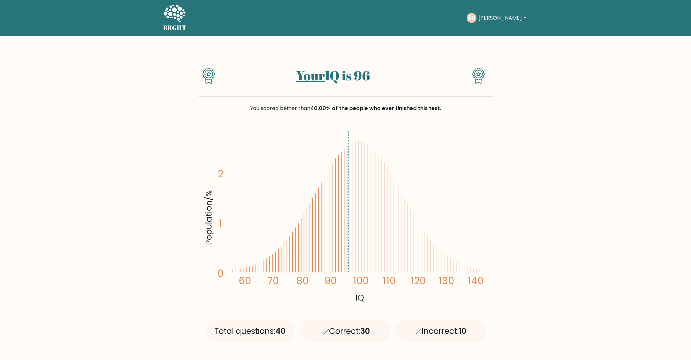
drag, startPoint x: 65, startPoint y: 212, endPoint x: 81, endPoint y: 129, distance: 84.9
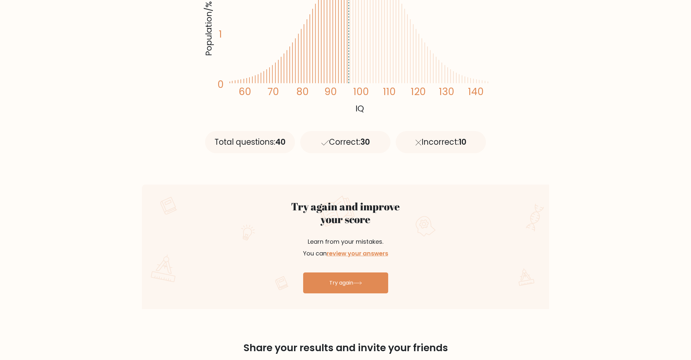
drag, startPoint x: 240, startPoint y: 134, endPoint x: 236, endPoint y: 207, distance: 73.6
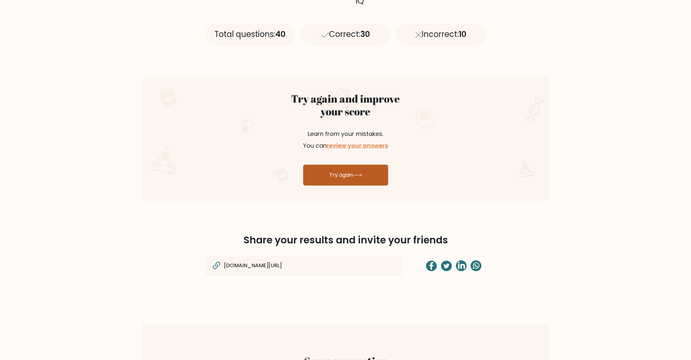
click at [342, 172] on link "Try again" at bounding box center [345, 175] width 85 height 21
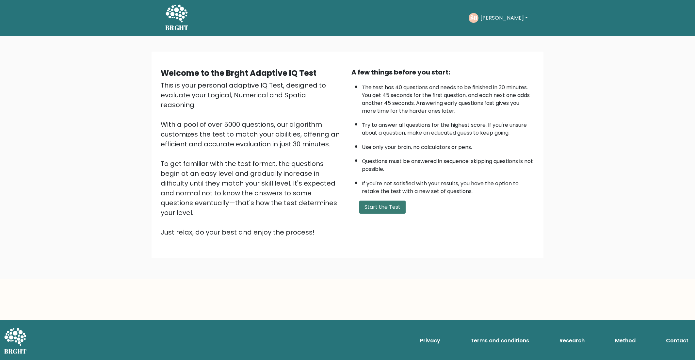
click at [379, 206] on button "Start the Test" at bounding box center [383, 207] width 46 height 13
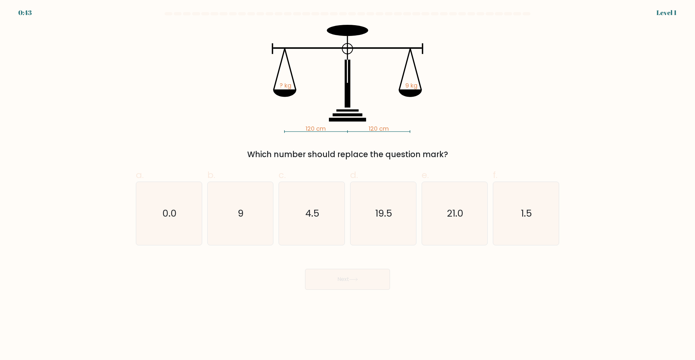
click at [121, 50] on form at bounding box center [347, 151] width 695 height 278
click at [303, 215] on icon "4.5" at bounding box center [311, 213] width 63 height 63
click at [348, 184] on input "c. 4.5" at bounding box center [348, 182] width 0 height 4
radio input "true"
click at [357, 278] on icon at bounding box center [353, 280] width 9 height 4
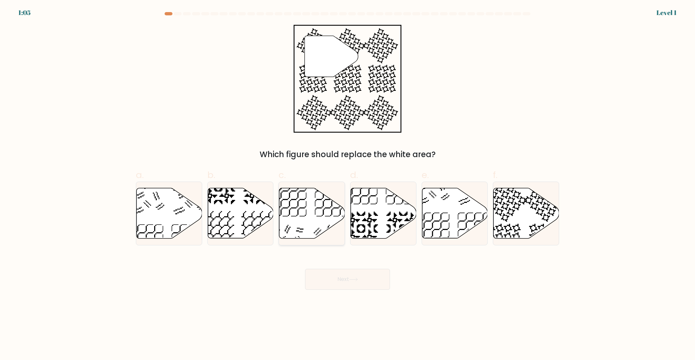
click at [318, 206] on icon at bounding box center [312, 213] width 66 height 50
click at [348, 184] on input "c." at bounding box center [348, 182] width 0 height 4
radio input "true"
click at [345, 283] on button "Next" at bounding box center [347, 279] width 85 height 21
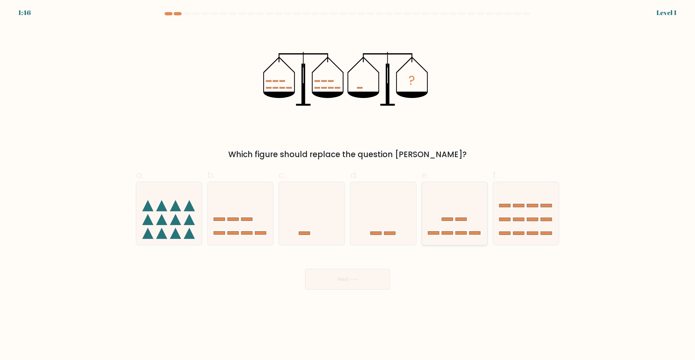
drag, startPoint x: 448, startPoint y: 216, endPoint x: 448, endPoint y: 240, distance: 23.5
click at [14, 12] on div "1:45 Level 1" at bounding box center [347, 9] width 695 height 18
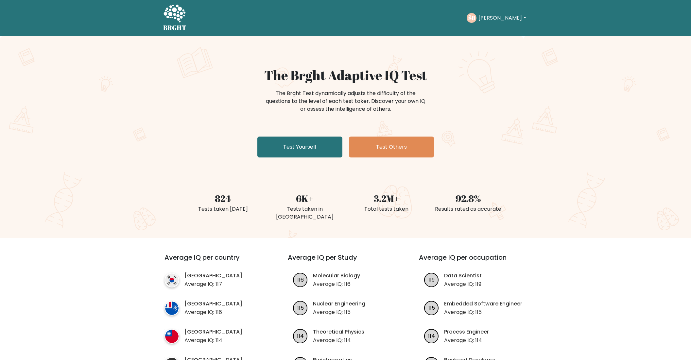
click at [278, 136] on div "The Brght Adaptive IQ Test The Brght Test dynamically adjusts the difficulty of…" at bounding box center [345, 113] width 327 height 93
click at [278, 137] on div "The Brght Adaptive IQ Test The Brght Test dynamically adjusts the difficulty of…" at bounding box center [345, 113] width 327 height 93
click at [279, 138] on link "Test Yourself" at bounding box center [299, 147] width 85 height 21
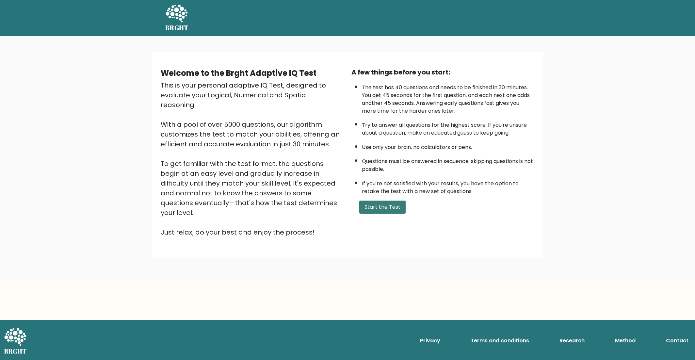
click at [370, 213] on button "Start the Test" at bounding box center [383, 207] width 46 height 13
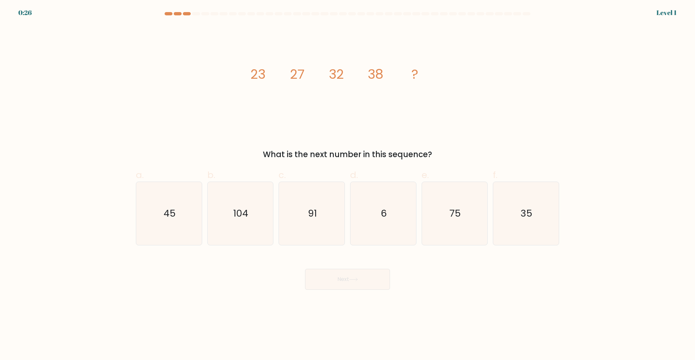
click at [130, 167] on form at bounding box center [347, 151] width 695 height 278
click at [194, 206] on icon "45" at bounding box center [169, 213] width 63 height 63
click at [348, 184] on input "a. 45" at bounding box center [348, 182] width 0 height 4
radio input "true"
click at [348, 278] on button "Next" at bounding box center [347, 279] width 85 height 21
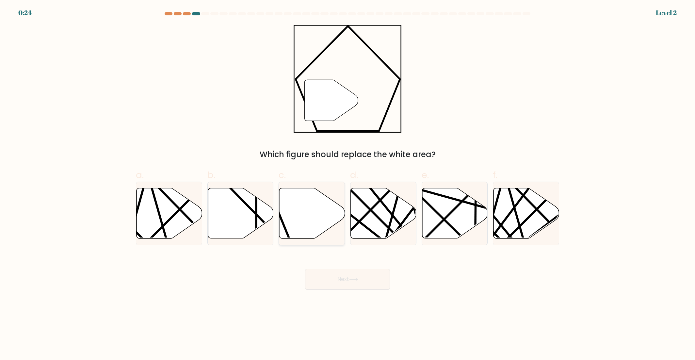
click at [319, 225] on icon at bounding box center [312, 213] width 66 height 50
click at [348, 184] on input "c." at bounding box center [348, 182] width 0 height 4
radio input "true"
click at [348, 280] on button "Next" at bounding box center [347, 279] width 85 height 21
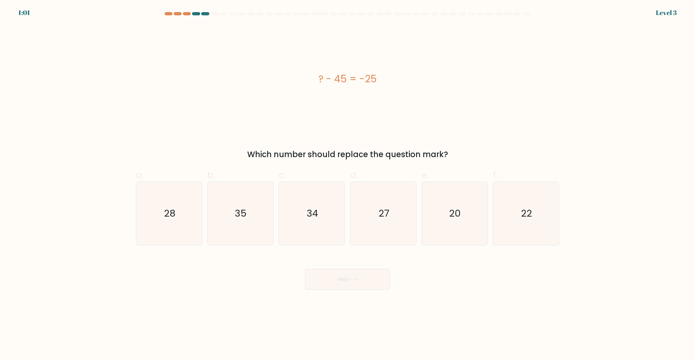
drag, startPoint x: 110, startPoint y: 213, endPoint x: 88, endPoint y: 158, distance: 59.7
click at [24, 15] on form "a." at bounding box center [347, 151] width 695 height 278
drag, startPoint x: 78, startPoint y: 204, endPoint x: 171, endPoint y: 95, distance: 142.5
drag, startPoint x: 421, startPoint y: 96, endPoint x: 541, endPoint y: 86, distance: 120.4
click at [675, 10] on div "Level 3" at bounding box center [666, 13] width 21 height 10
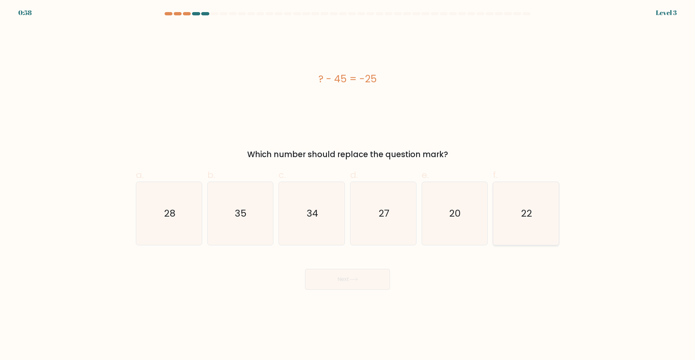
drag, startPoint x: 536, startPoint y: 170, endPoint x: 528, endPoint y: 182, distance: 14.2
drag, startPoint x: 528, startPoint y: 182, endPoint x: 373, endPoint y: 265, distance: 176.2
drag, startPoint x: 373, startPoint y: 265, endPoint x: 181, endPoint y: 106, distance: 249.7
